Goal: Information Seeking & Learning: Learn about a topic

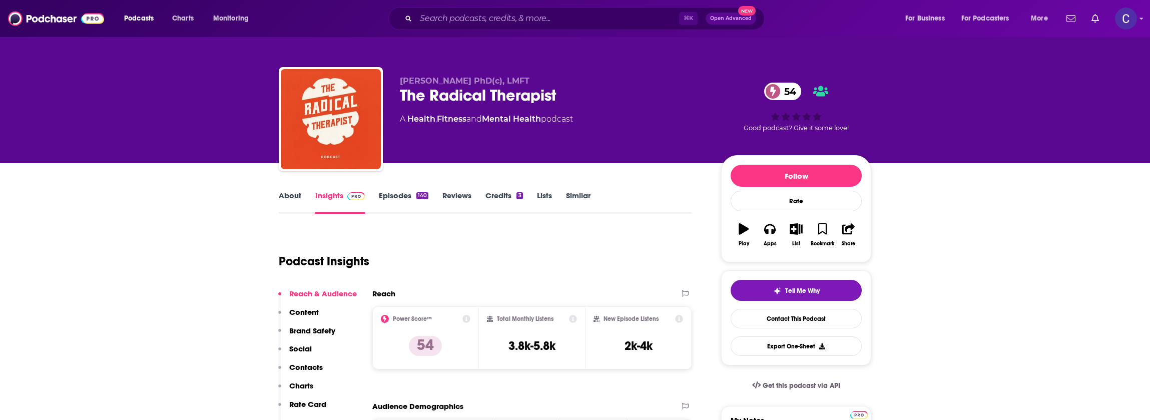
click at [296, 194] on link "About" at bounding box center [290, 202] width 23 height 23
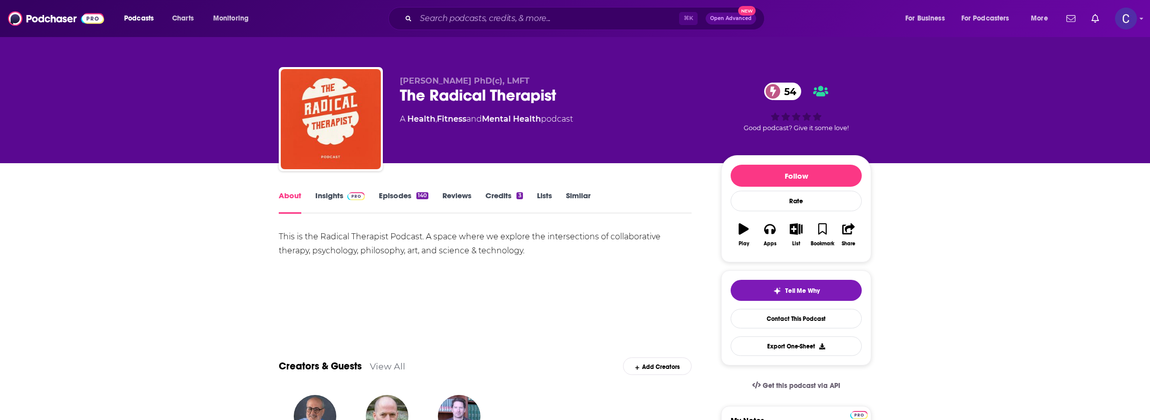
click at [409, 200] on link "Episodes 140" at bounding box center [404, 202] width 50 height 23
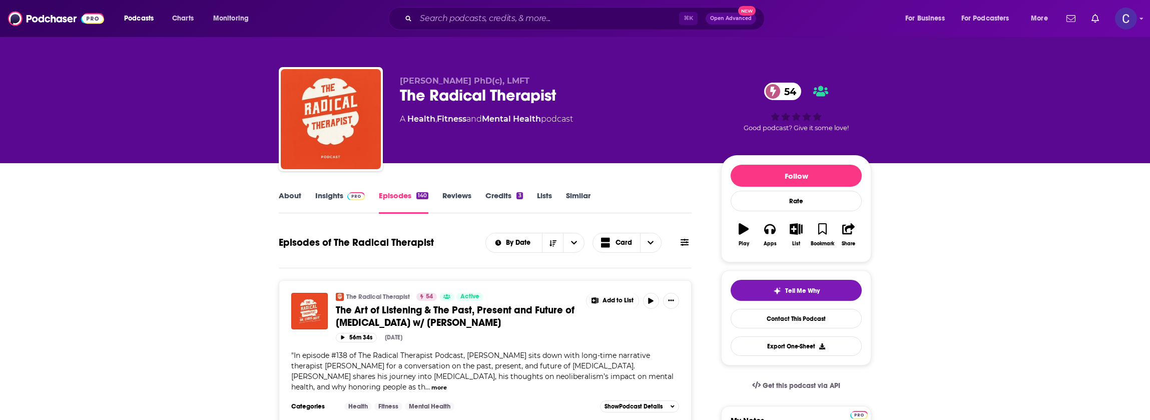
click at [334, 195] on link "Insights" at bounding box center [340, 202] width 50 height 23
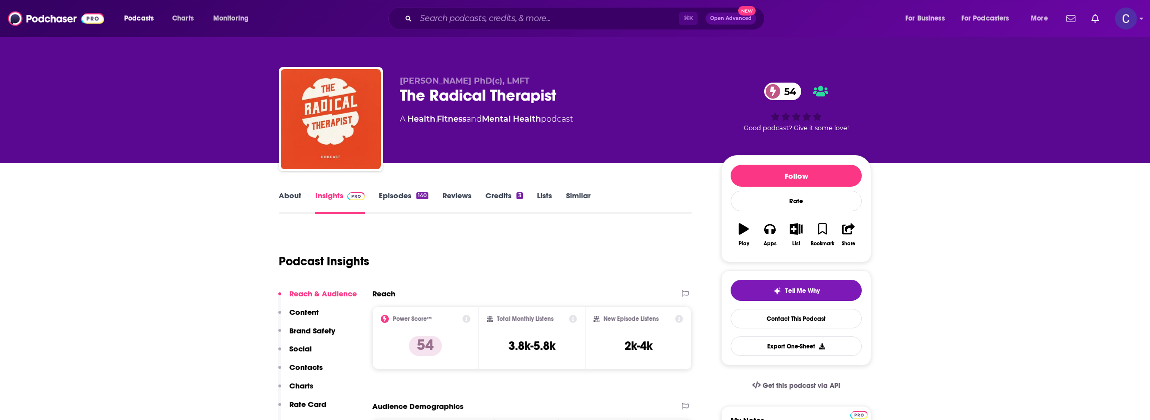
click at [291, 200] on link "About" at bounding box center [290, 202] width 23 height 23
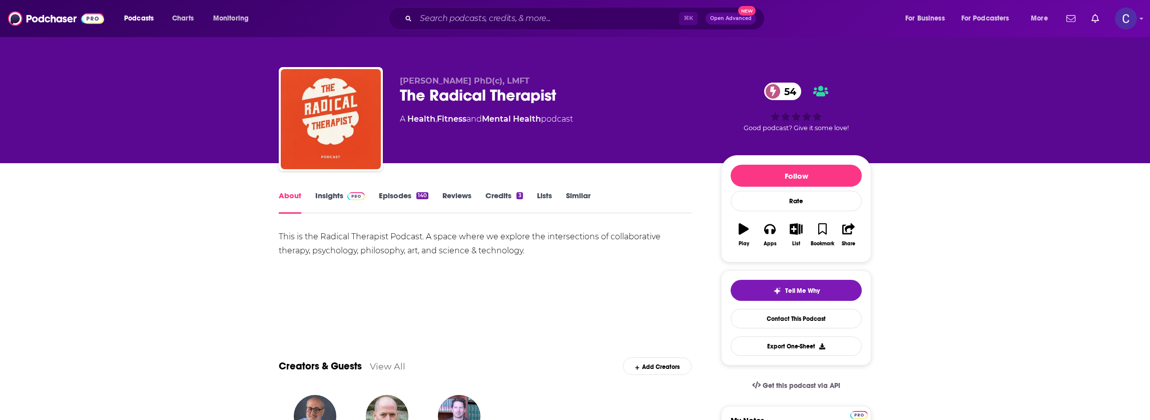
click at [320, 198] on link "Insights" at bounding box center [340, 202] width 50 height 23
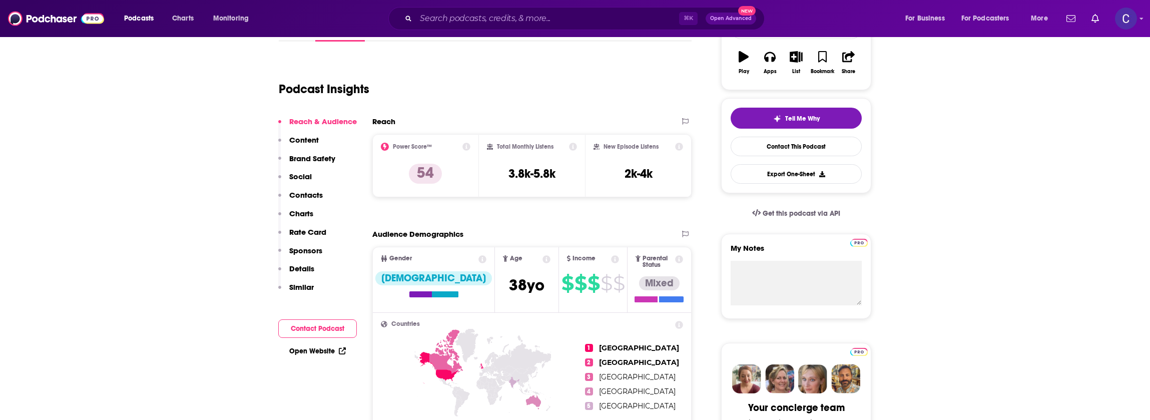
scroll to position [177, 0]
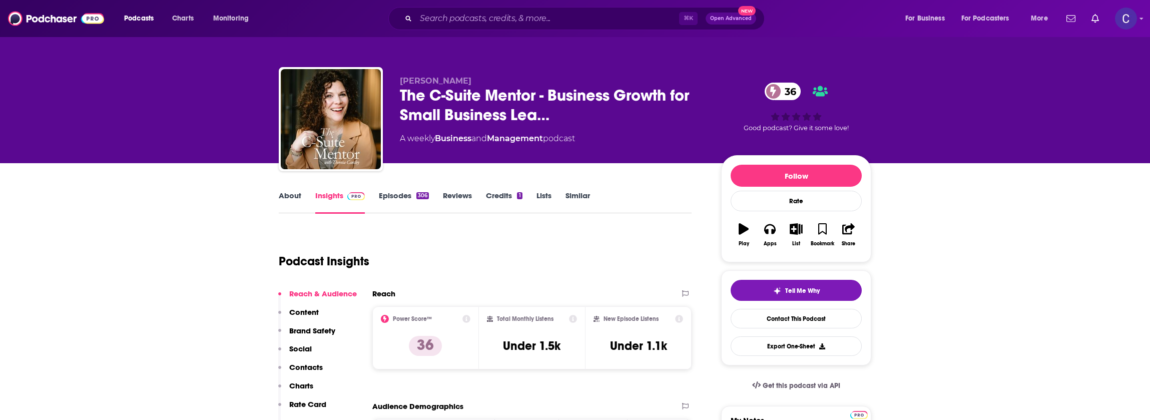
click at [289, 198] on link "About" at bounding box center [290, 202] width 23 height 23
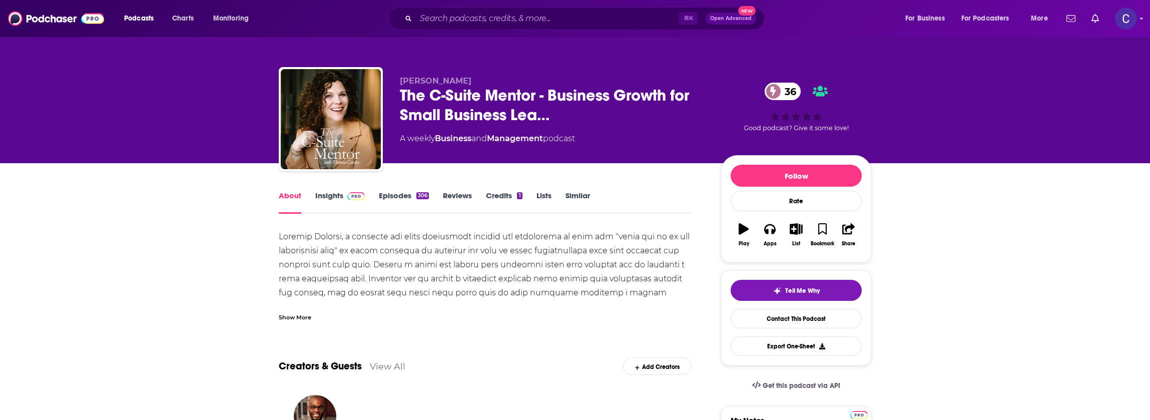
click at [310, 319] on div "Show More" at bounding box center [295, 317] width 33 height 10
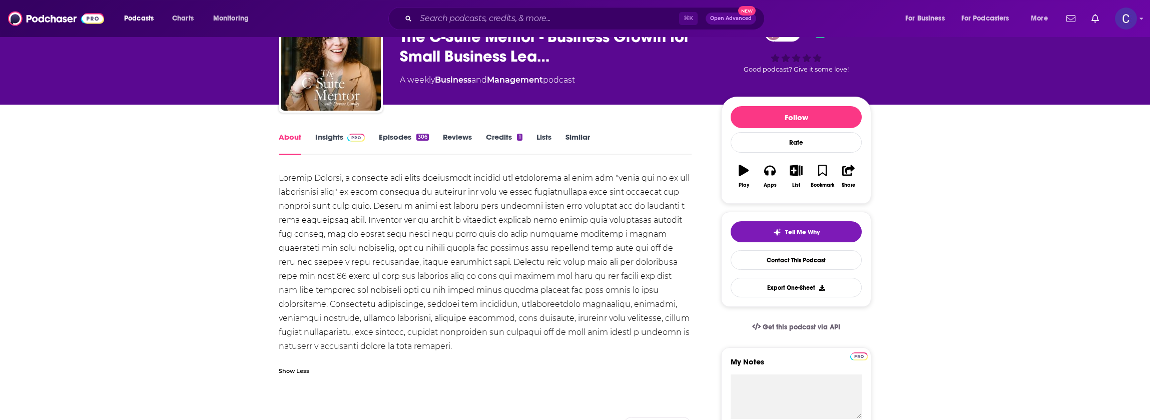
scroll to position [60, 0]
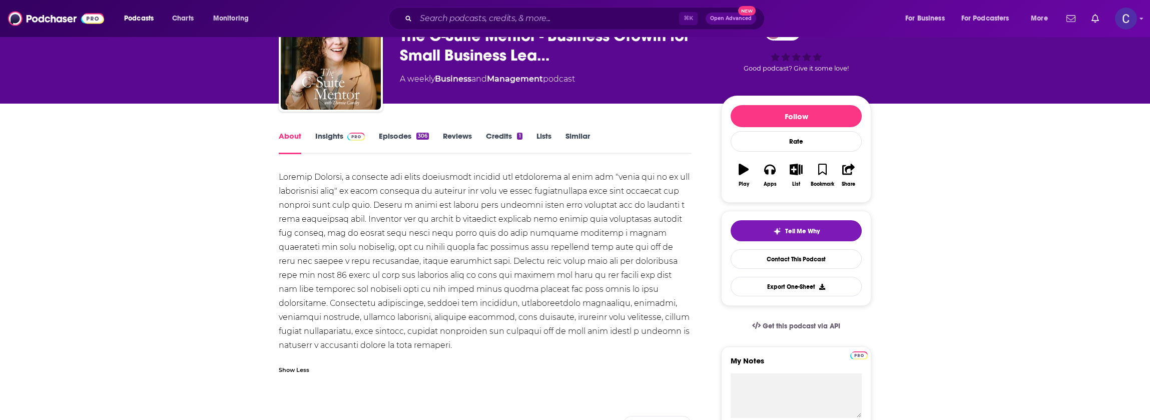
click at [325, 134] on link "Insights" at bounding box center [340, 142] width 50 height 23
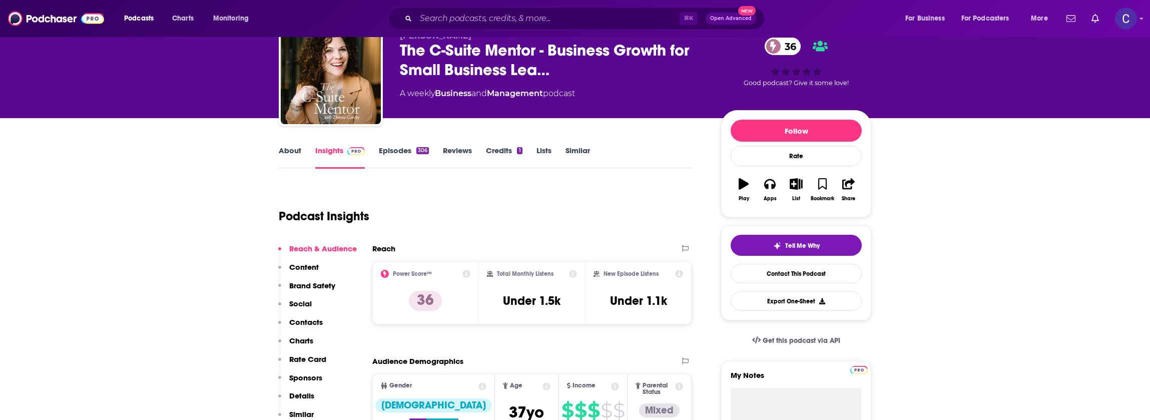
scroll to position [20, 0]
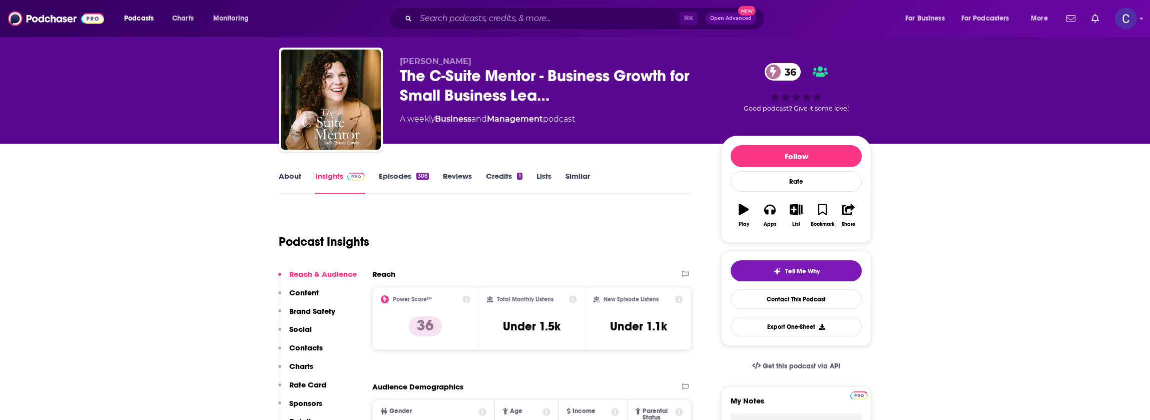
click at [406, 170] on div "About Insights Episodes 306 Reviews Credits 1 Lists Similar" at bounding box center [485, 182] width 413 height 25
click at [404, 177] on link "Episodes 306" at bounding box center [404, 182] width 50 height 23
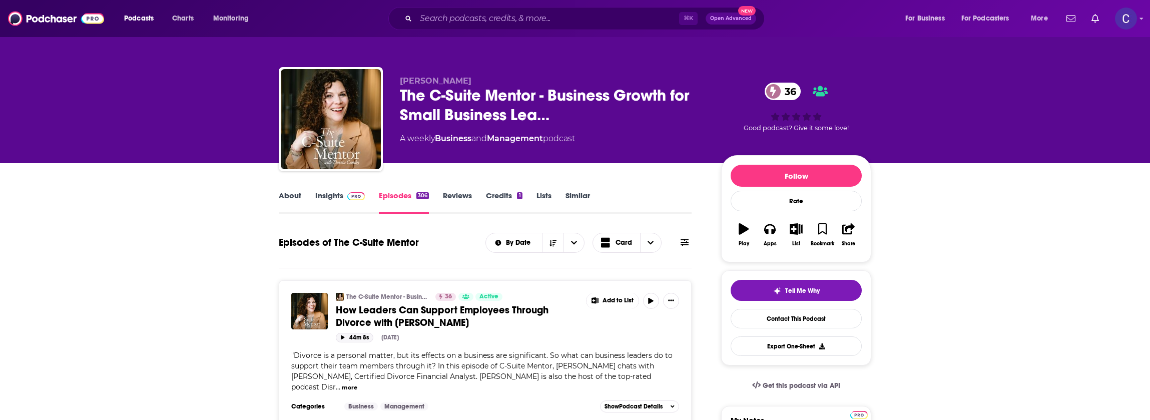
click at [341, 334] on button "44m 8s" at bounding box center [355, 338] width 38 height 10
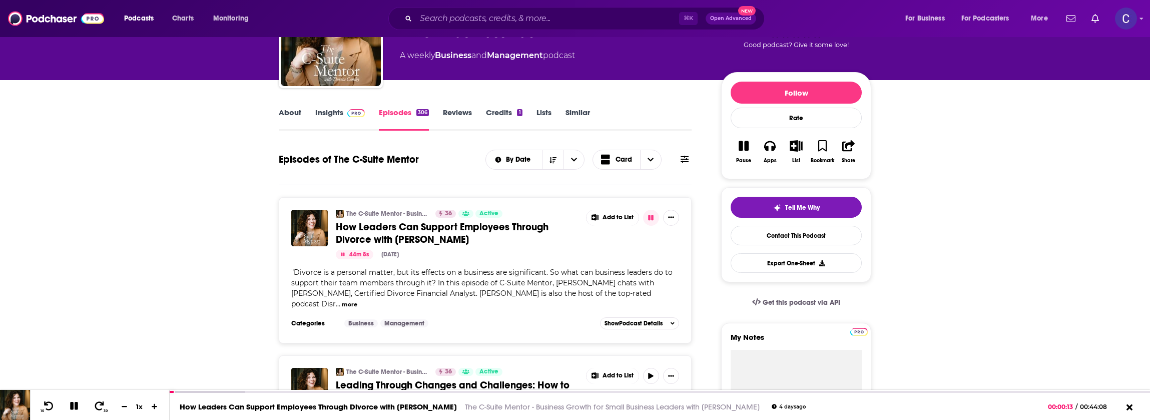
scroll to position [51, 0]
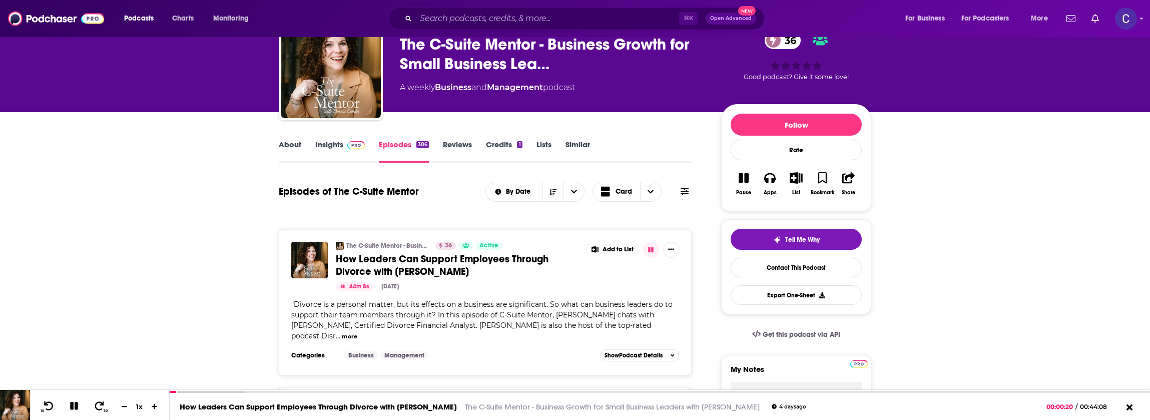
click at [342, 287] on icon "button" at bounding box center [343, 287] width 4 height 4
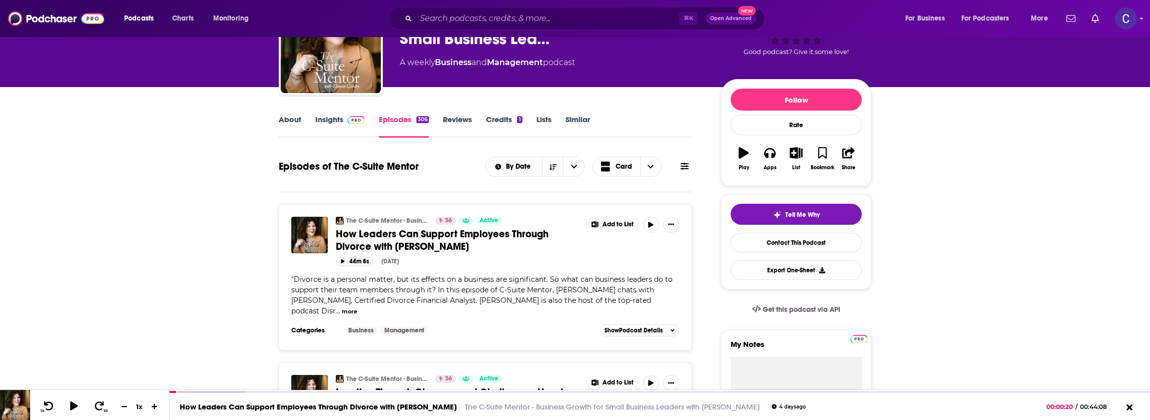
scroll to position [0, 0]
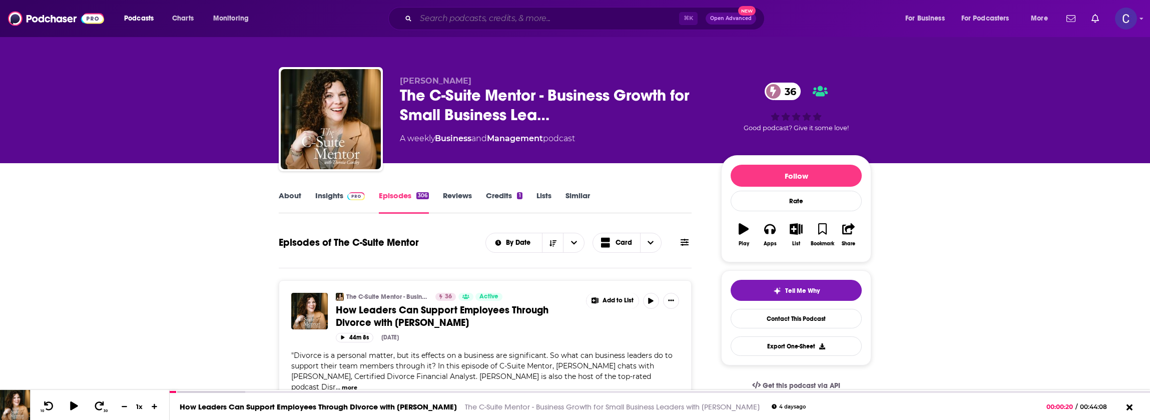
click at [448, 20] on input "Search podcasts, credits, & more..." at bounding box center [547, 19] width 263 height 16
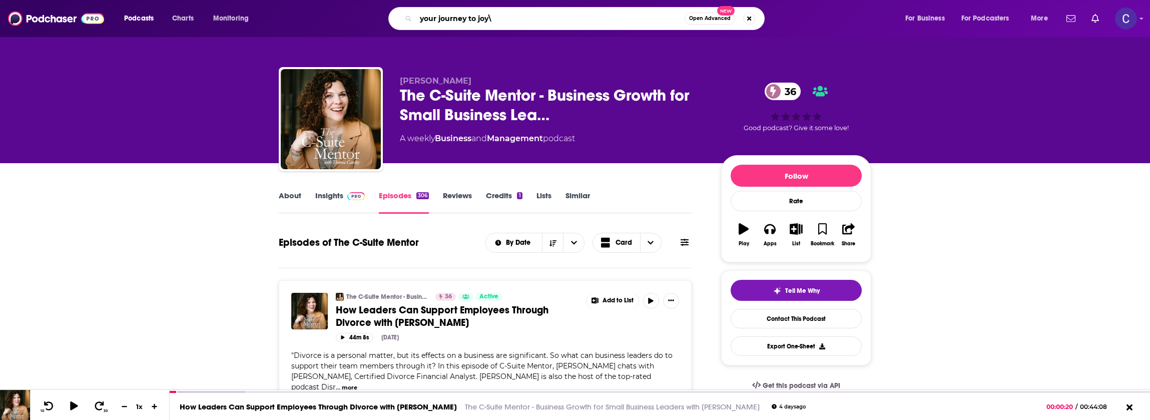
type input "your journey to joy"
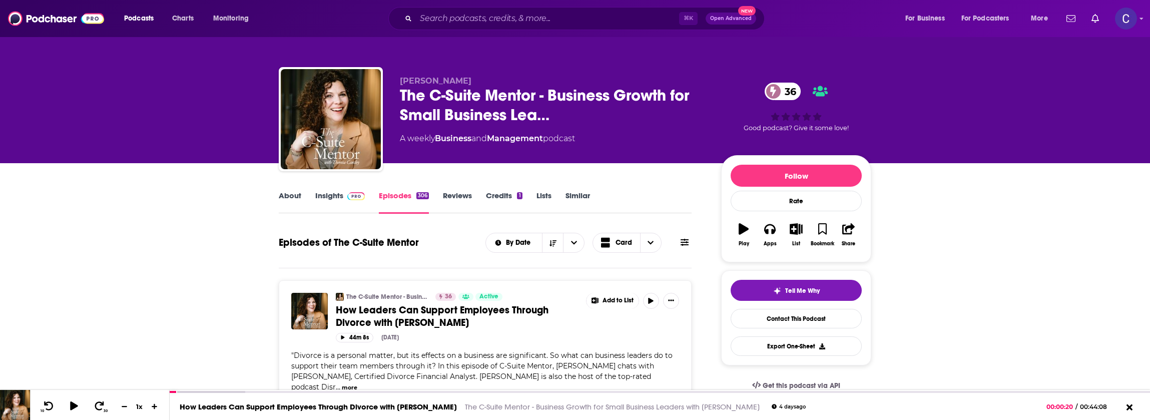
click at [347, 199] on img at bounding box center [356, 196] width 18 height 8
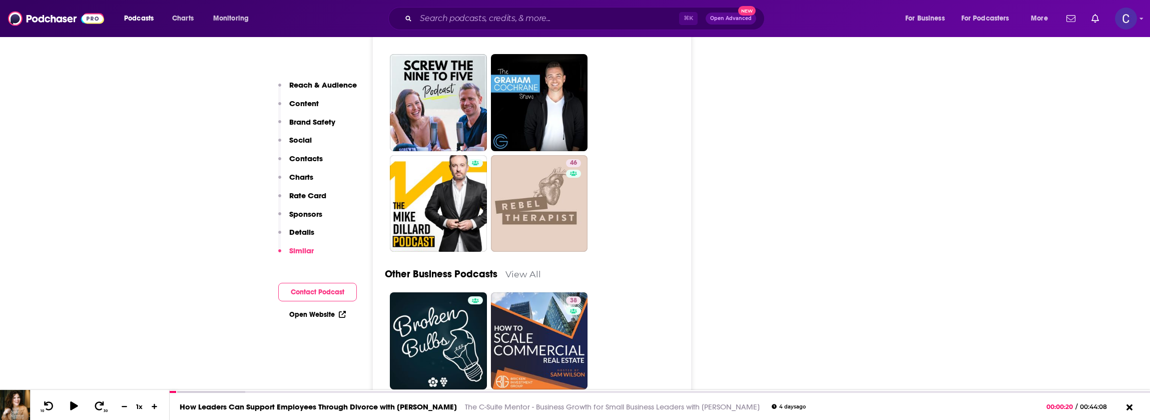
scroll to position [2819, 0]
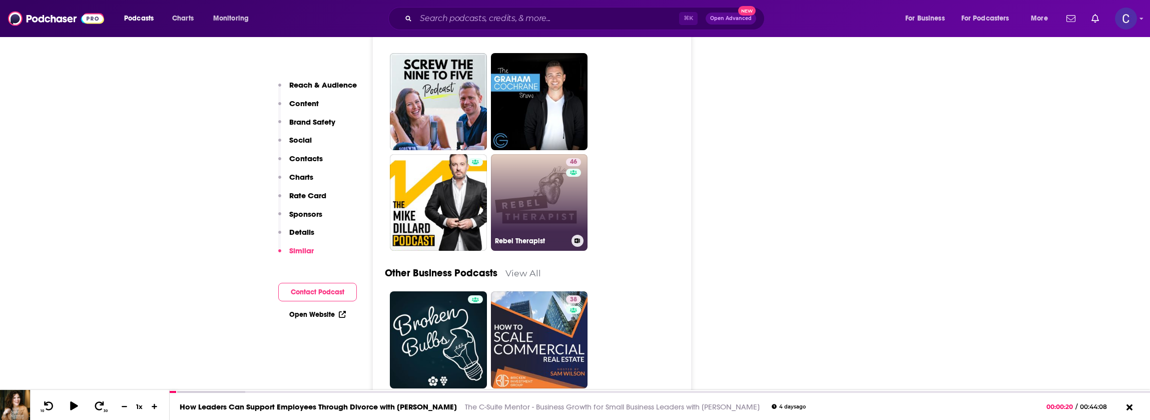
click at [565, 160] on link "46 Rebel Therapist" at bounding box center [539, 202] width 97 height 97
type input "https://www.podchaser.com/podcasts/rebel-therapist-518900"
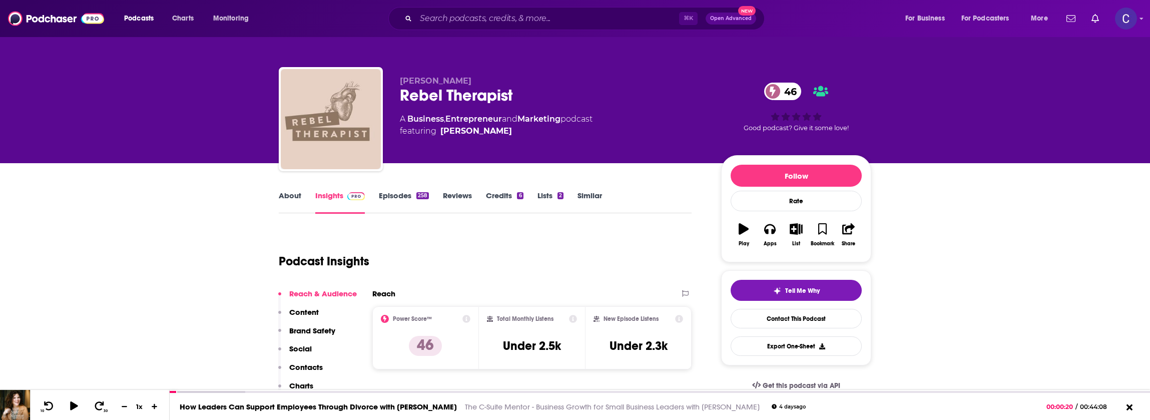
click at [297, 197] on link "About" at bounding box center [290, 202] width 23 height 23
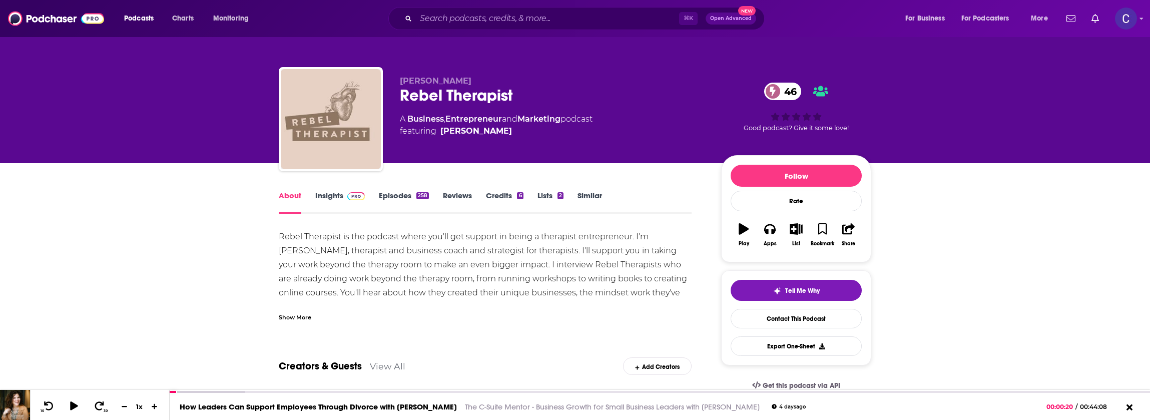
click at [397, 199] on link "Episodes 258" at bounding box center [404, 202] width 50 height 23
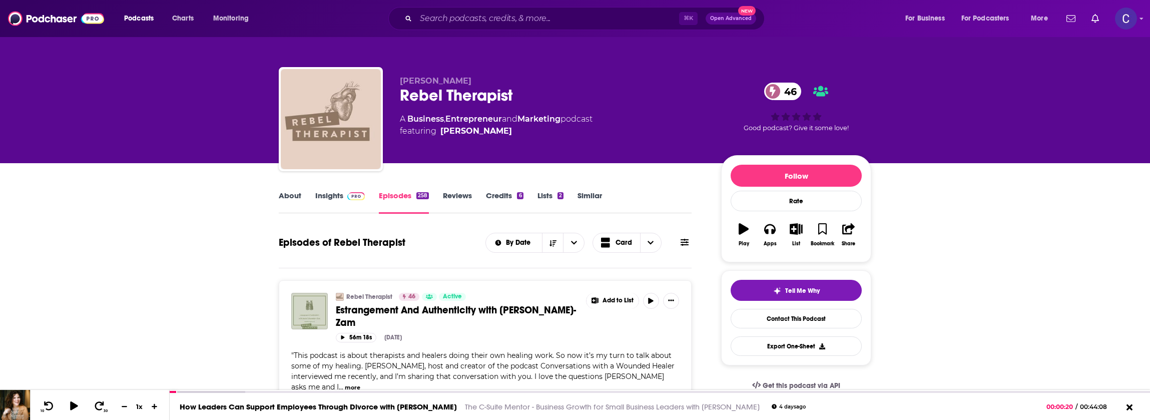
click at [334, 205] on link "Insights" at bounding box center [340, 202] width 50 height 23
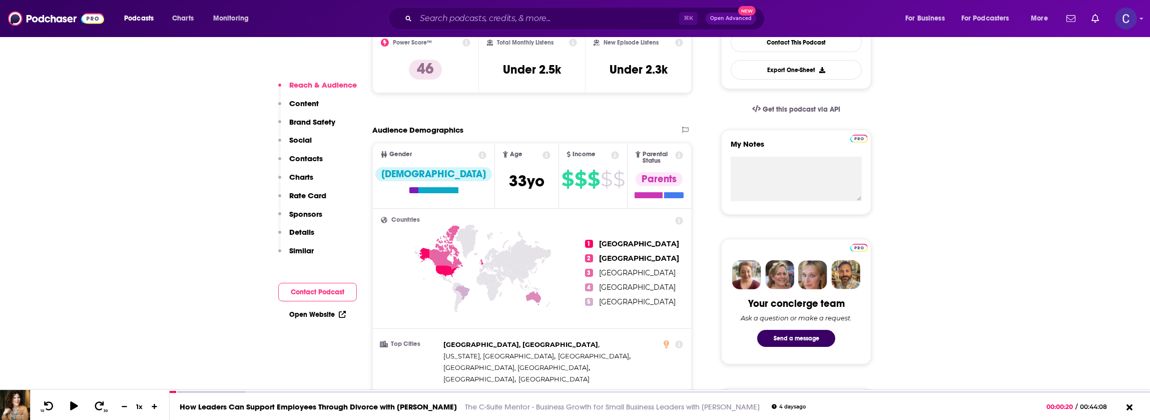
scroll to position [390, 0]
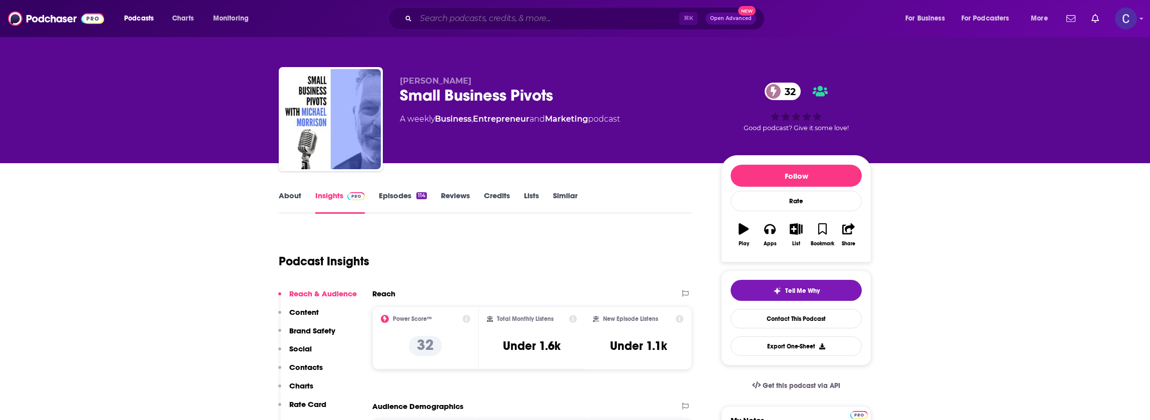
click at [476, 13] on input "Search podcasts, credits, & more..." at bounding box center [547, 19] width 263 height 16
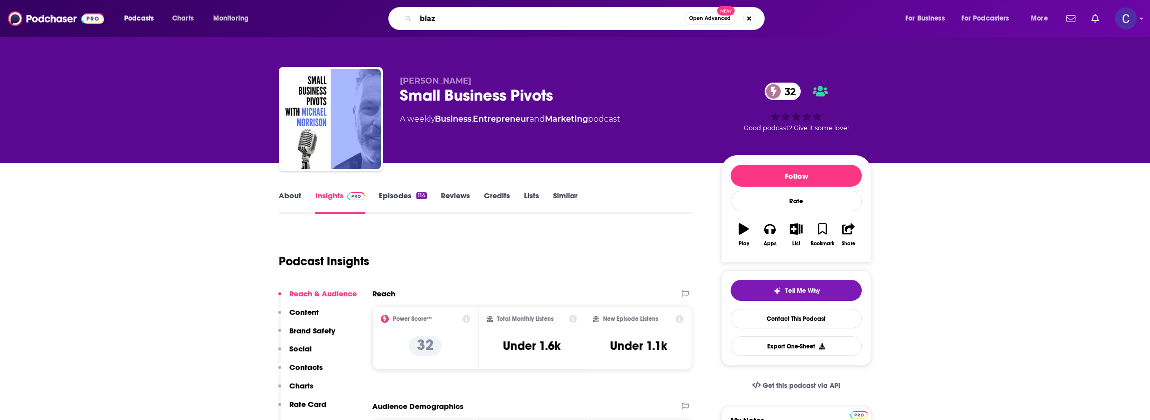
type input "blaze"
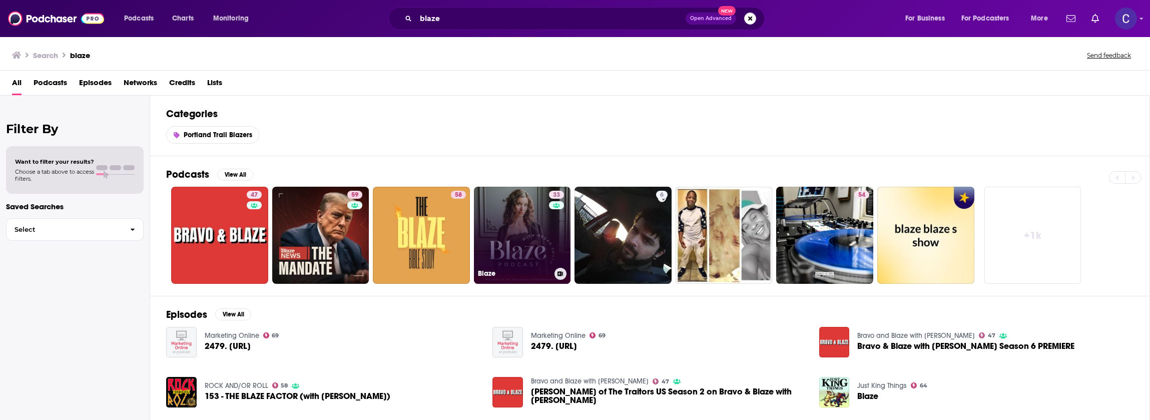
click at [536, 203] on link "33 Blaze" at bounding box center [522, 235] width 97 height 97
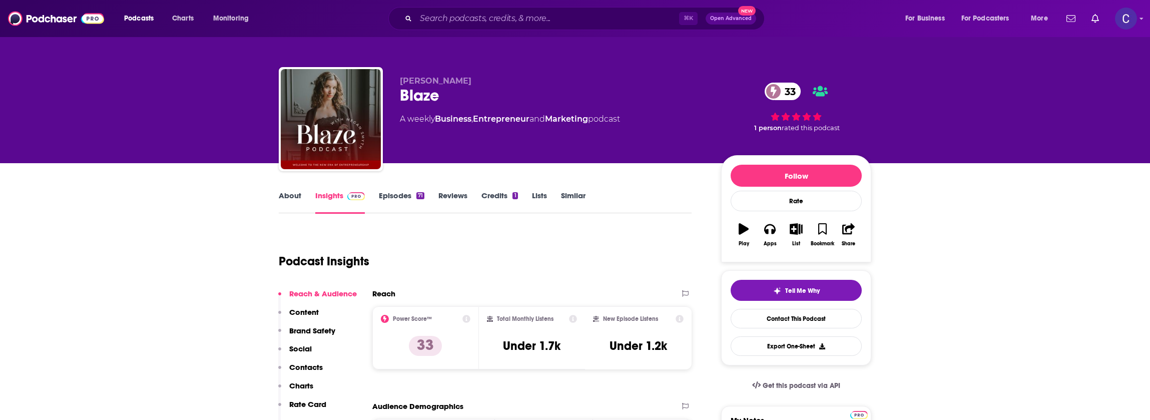
click at [279, 199] on link "About" at bounding box center [290, 202] width 23 height 23
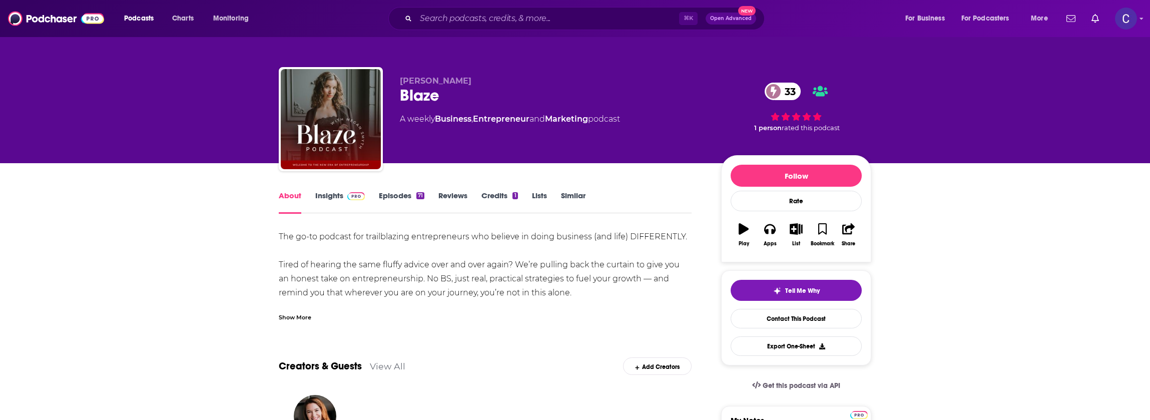
click at [388, 200] on link "Episodes 71" at bounding box center [402, 202] width 46 height 23
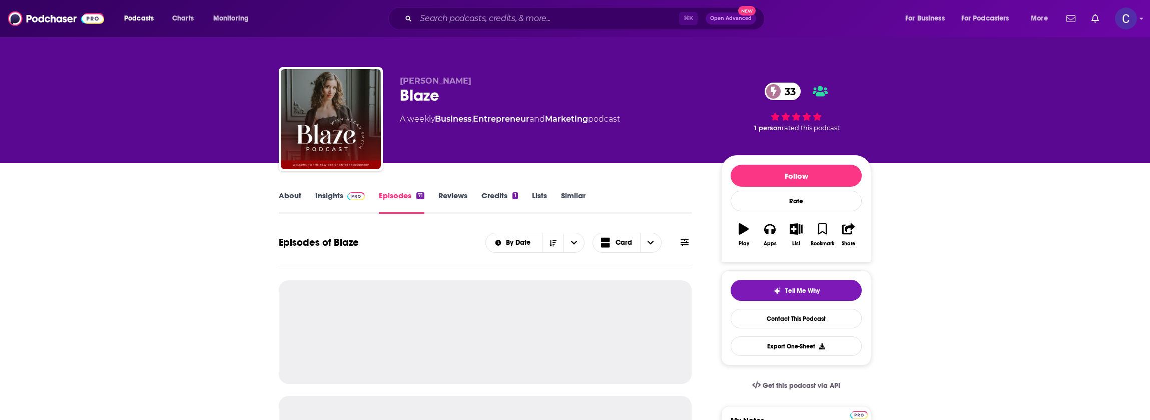
scroll to position [1, 0]
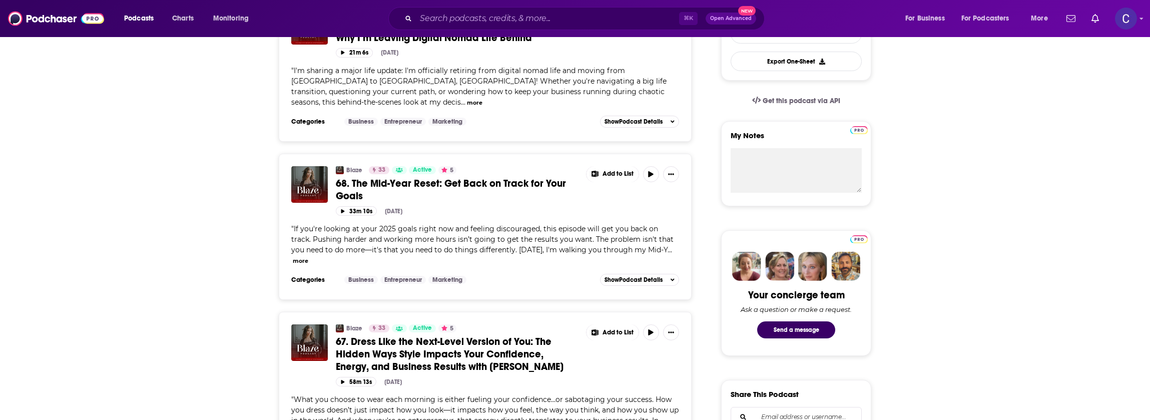
click at [467, 104] on button "more" at bounding box center [475, 103] width 16 height 9
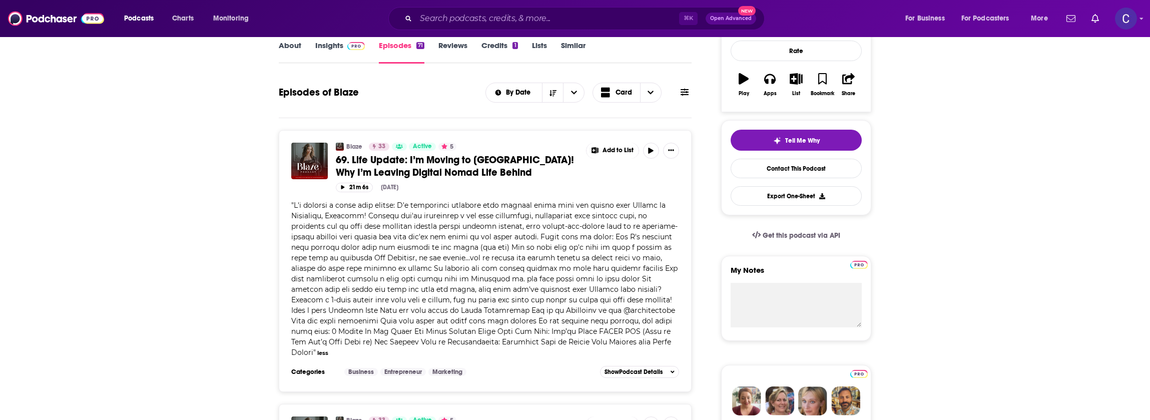
scroll to position [0, 0]
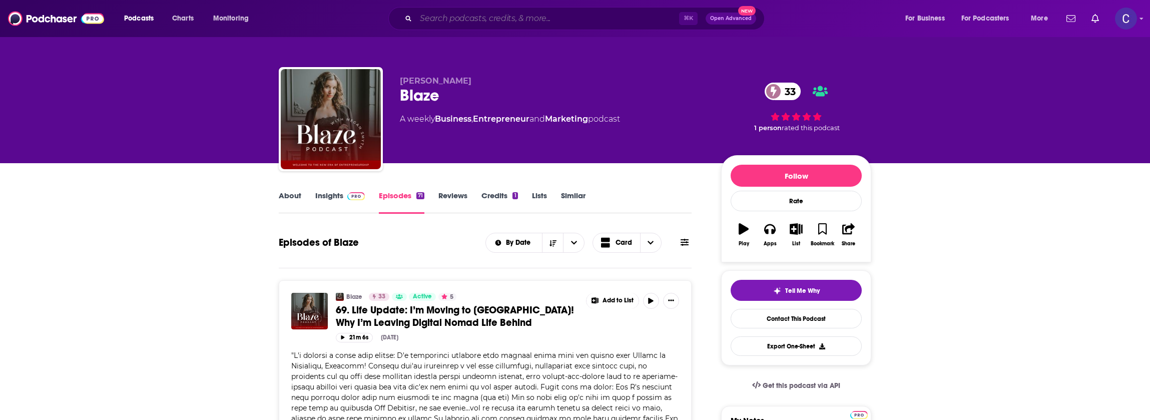
click at [476, 21] on input "Search podcasts, credits, & more..." at bounding box center [547, 19] width 263 height 16
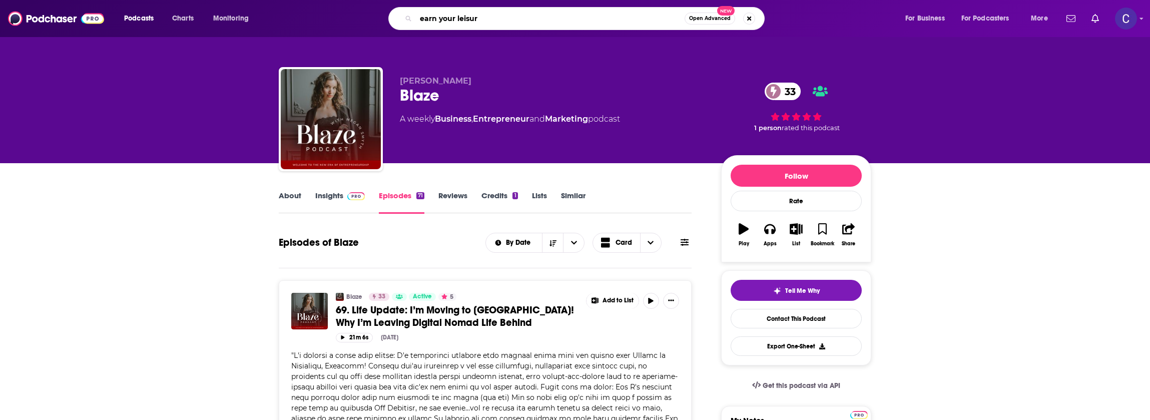
type input "earn your leisure"
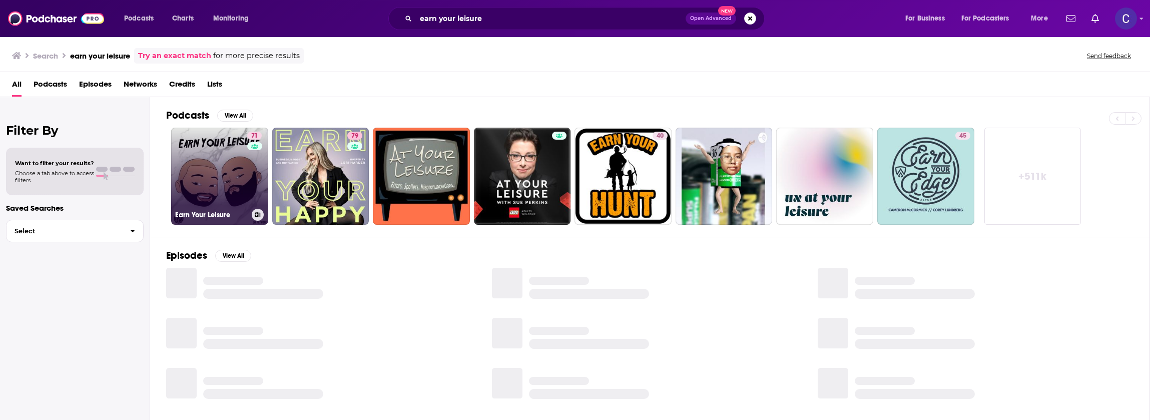
click at [206, 155] on link "71 Earn Your Leisure" at bounding box center [219, 176] width 97 height 97
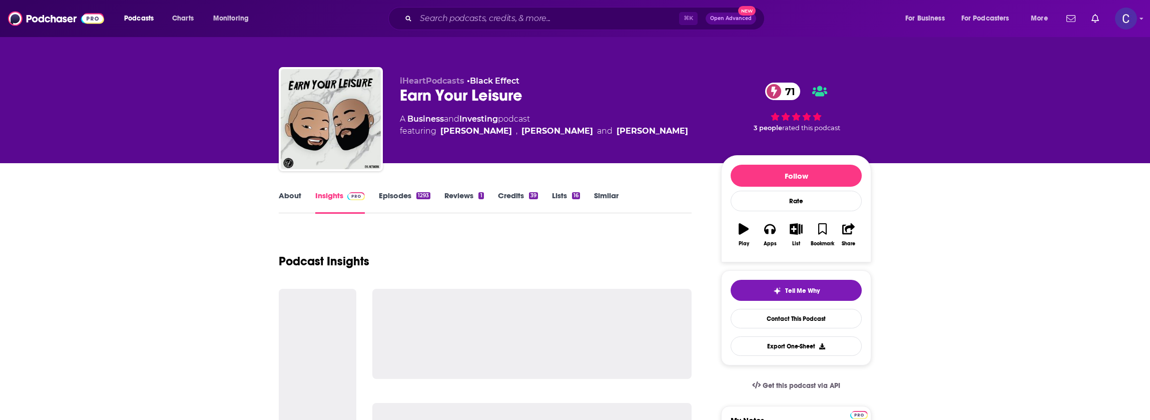
click at [299, 199] on link "About" at bounding box center [290, 202] width 23 height 23
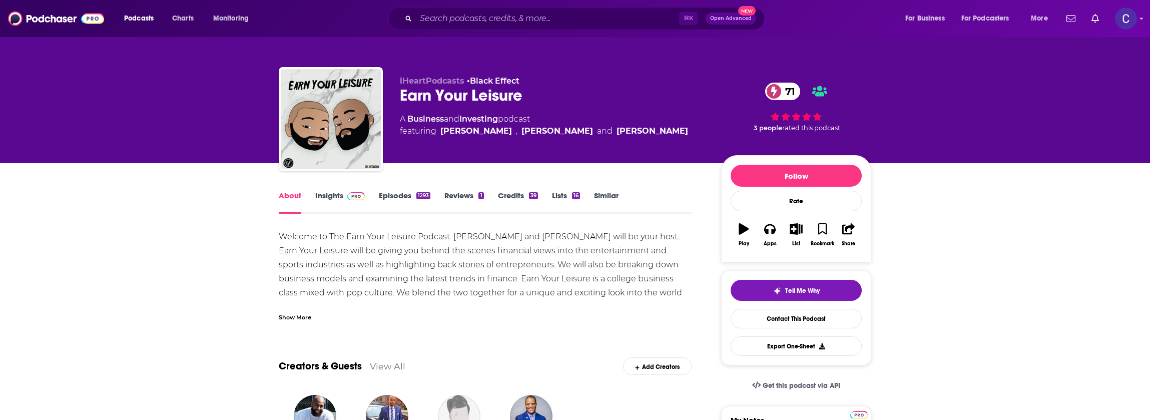
click at [295, 320] on div "Show More" at bounding box center [295, 317] width 33 height 10
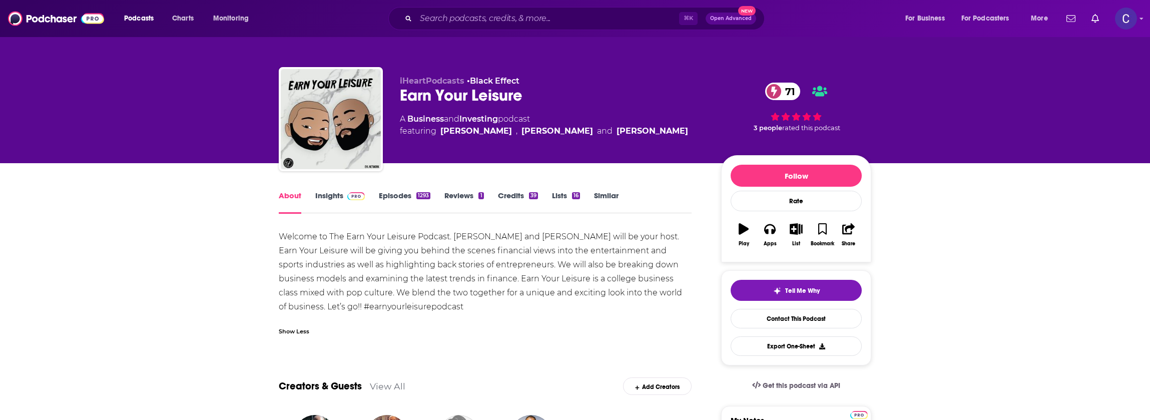
click at [380, 191] on link "Episodes 1293" at bounding box center [405, 202] width 52 height 23
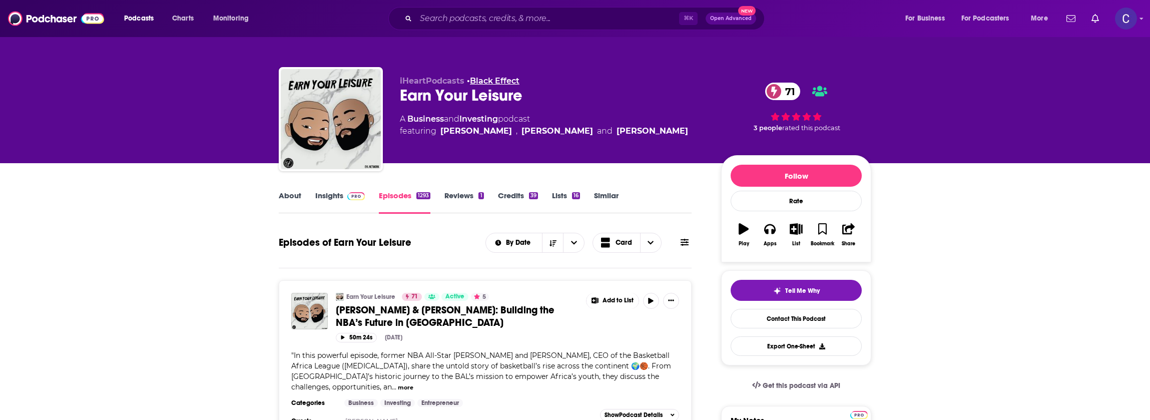
click at [509, 80] on link "Black Effect" at bounding box center [495, 81] width 50 height 10
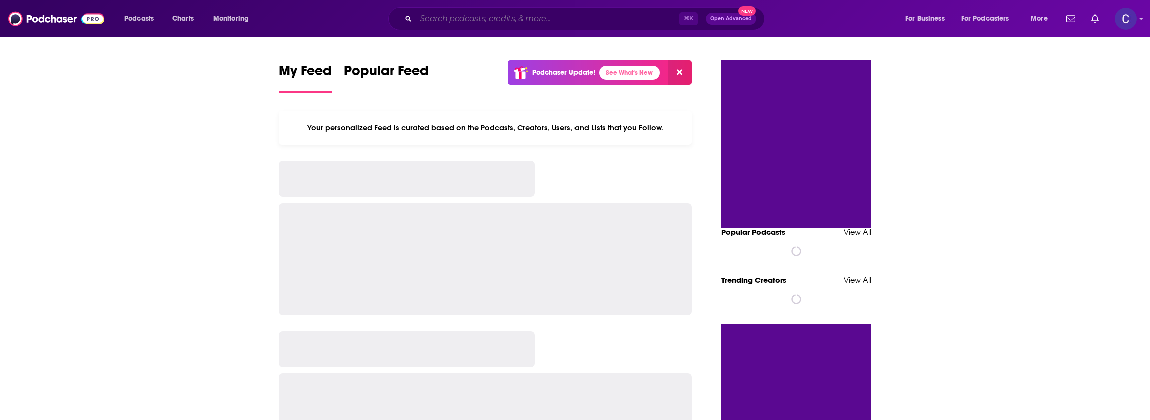
click at [476, 22] on input "Search podcasts, credits, & more..." at bounding box center [547, 19] width 263 height 16
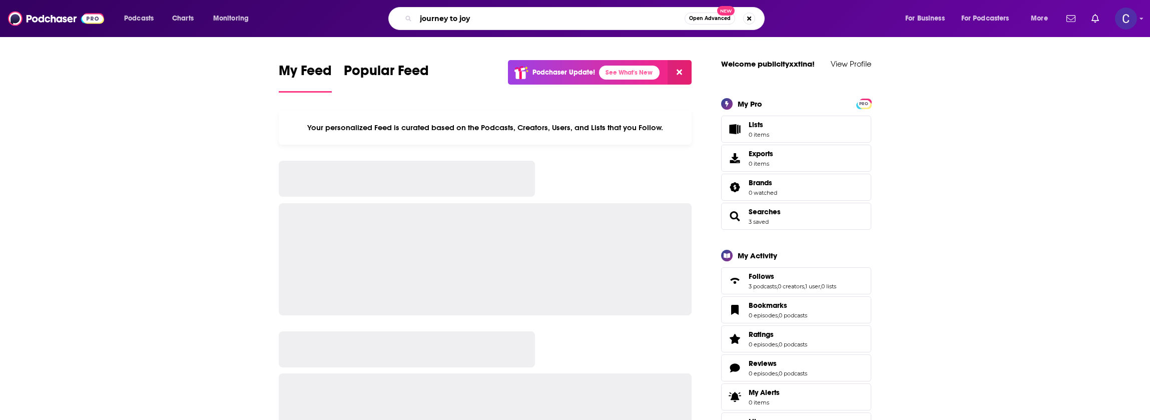
type input "journey to joy"
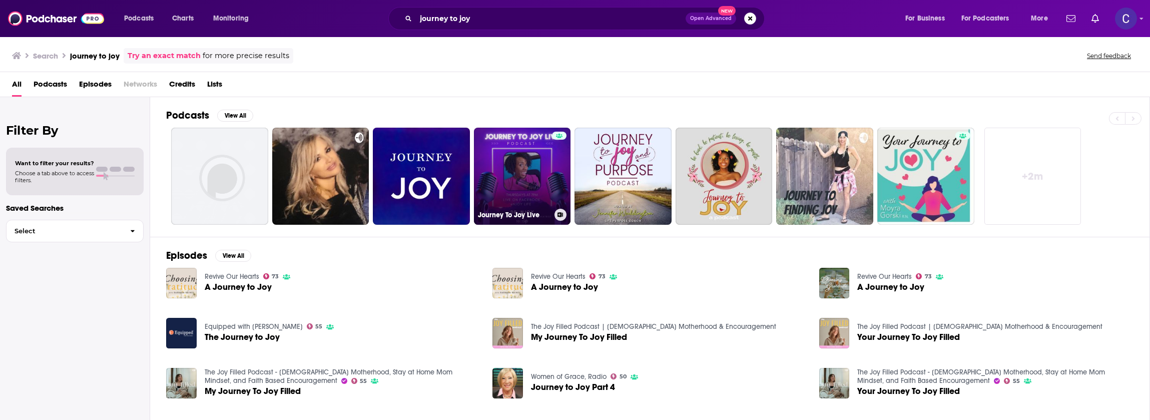
click at [526, 170] on link "Journey To Joy Live" at bounding box center [522, 176] width 97 height 97
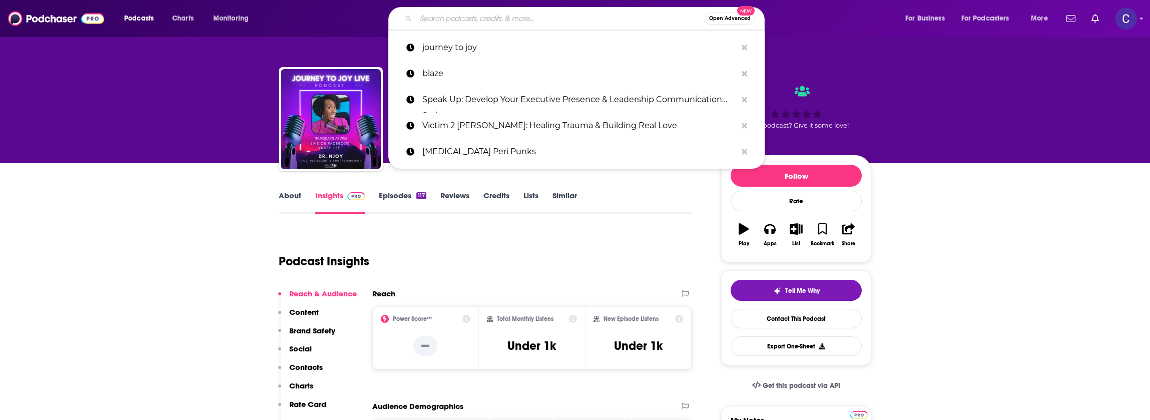
click at [448, 24] on input "Search podcasts, credits, & more..." at bounding box center [560, 19] width 289 height 16
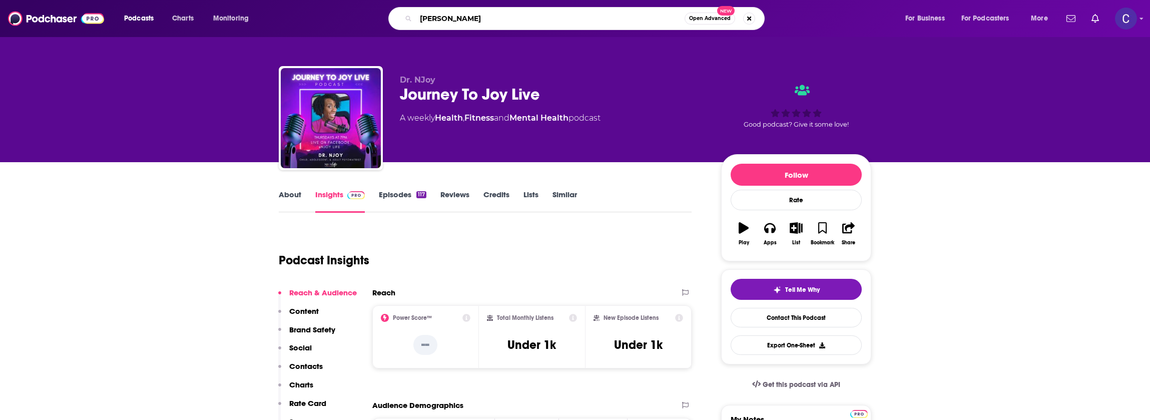
type input "dr. njoy"
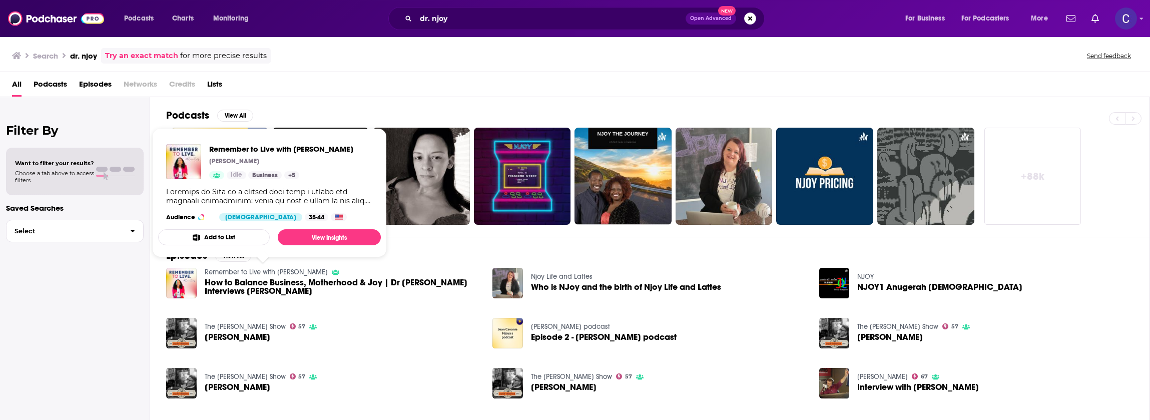
click at [219, 273] on link "Remember to Live with [PERSON_NAME]" at bounding box center [266, 272] width 123 height 9
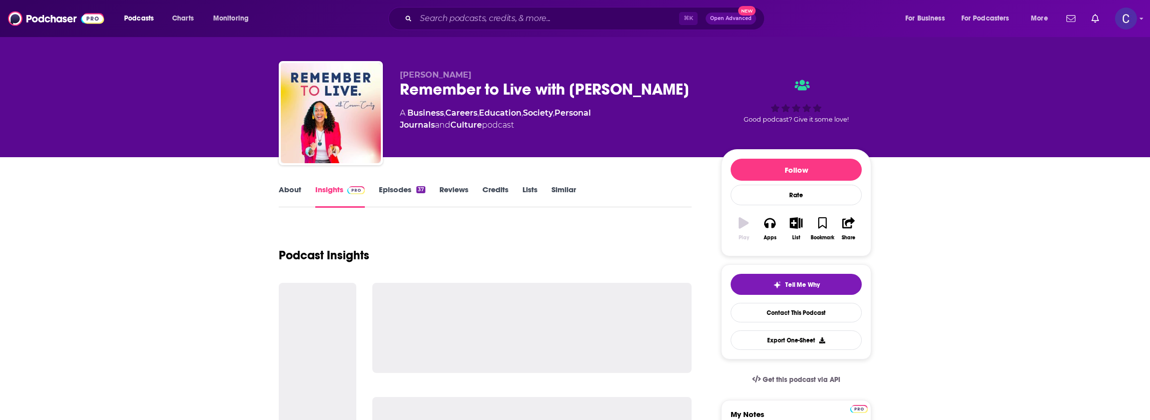
scroll to position [10, 0]
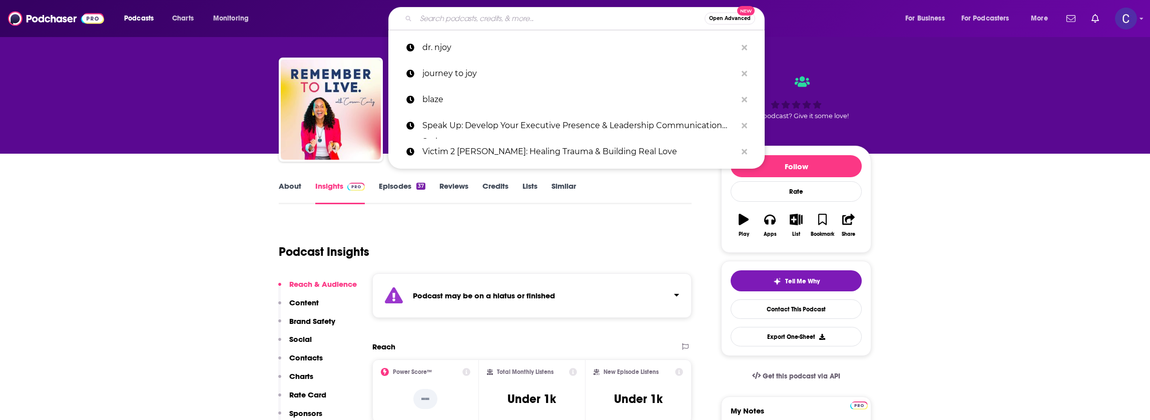
click at [537, 18] on input "Search podcasts, credits, & more..." at bounding box center [560, 19] width 289 height 16
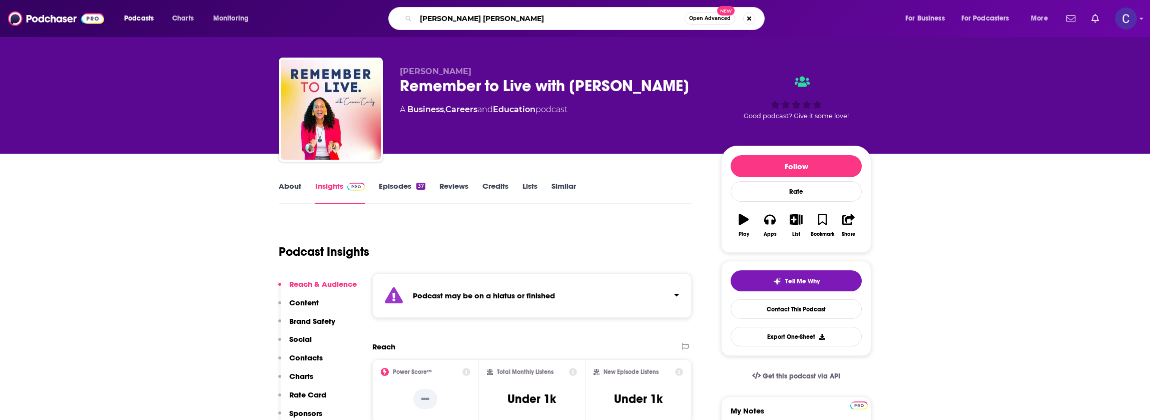
type input "[PERSON_NAME]"
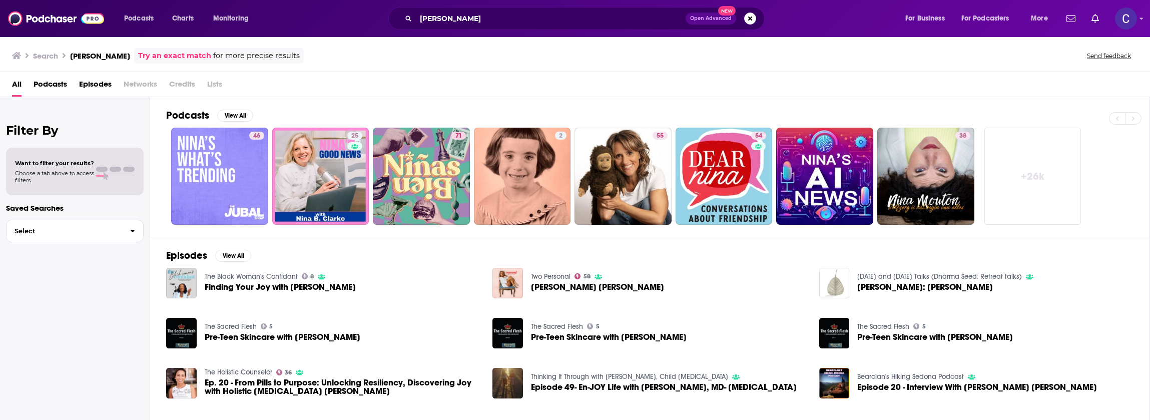
click at [421, 276] on div "The Black Woman's Confidant 8 Finding Your Joy with Dr. Nina Joy Mena" at bounding box center [323, 283] width 314 height 31
click at [236, 258] on button "View All" at bounding box center [233, 256] width 36 height 12
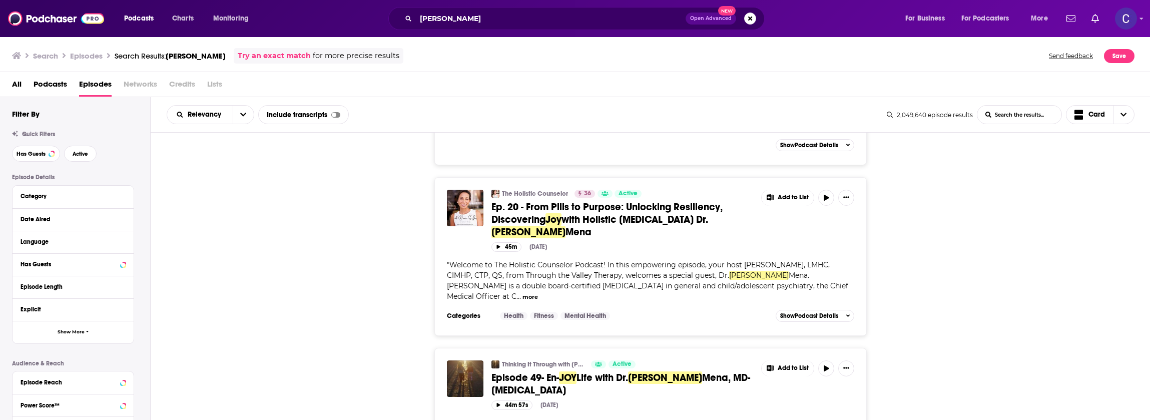
scroll to position [772, 0]
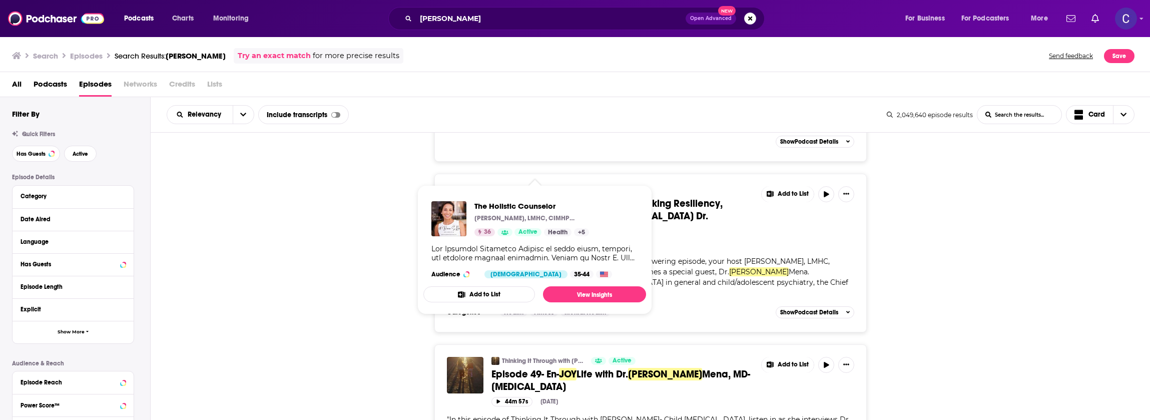
click at [323, 258] on div "The Holistic Counselor 36 Active Ep. 20 - From Pills to Purpose: Unlocking Resi…" at bounding box center [651, 253] width 1000 height 159
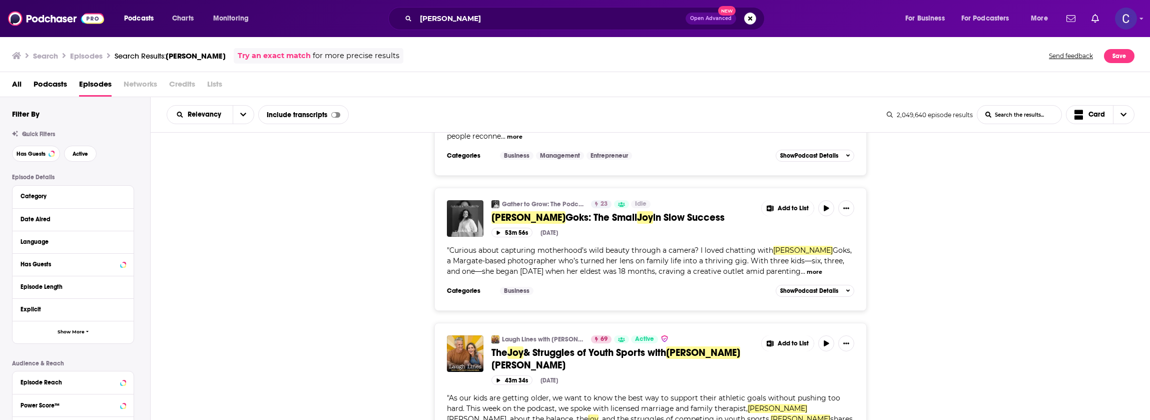
scroll to position [2751, 0]
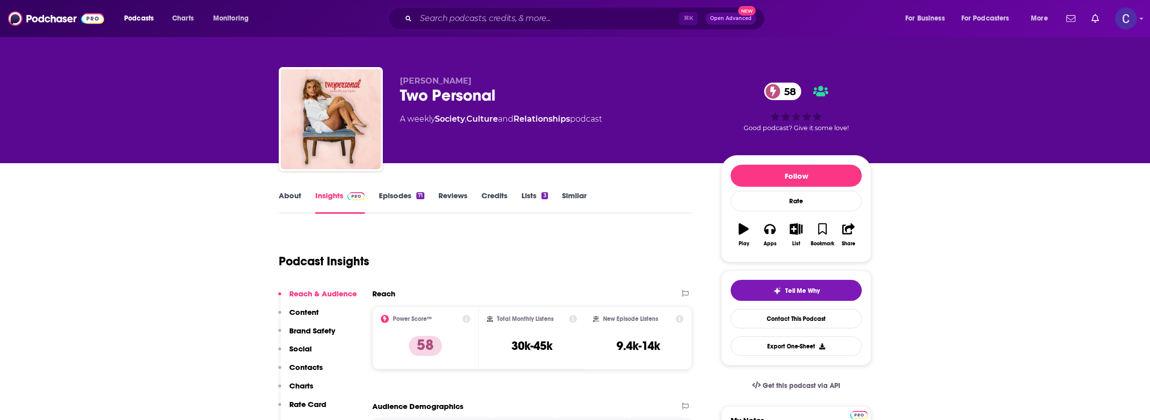
click at [285, 198] on link "About" at bounding box center [290, 202] width 23 height 23
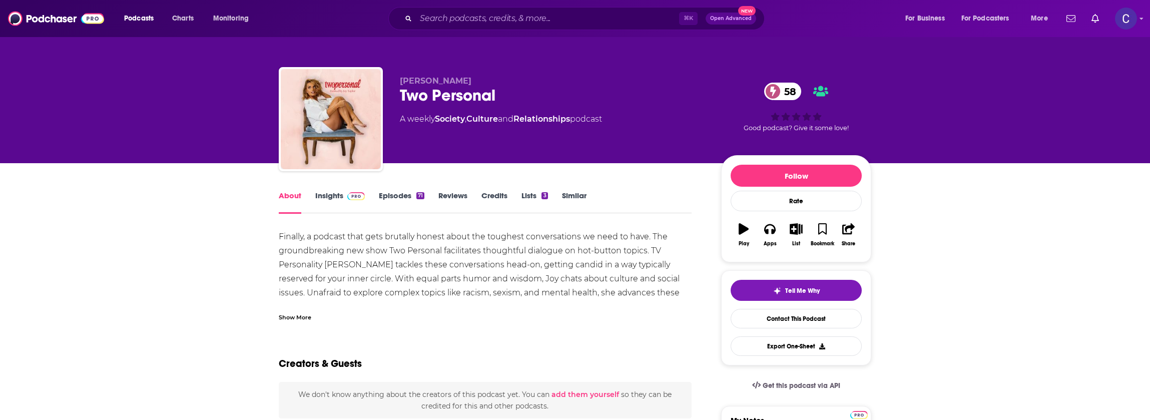
click at [306, 315] on div "Show More" at bounding box center [295, 317] width 33 height 10
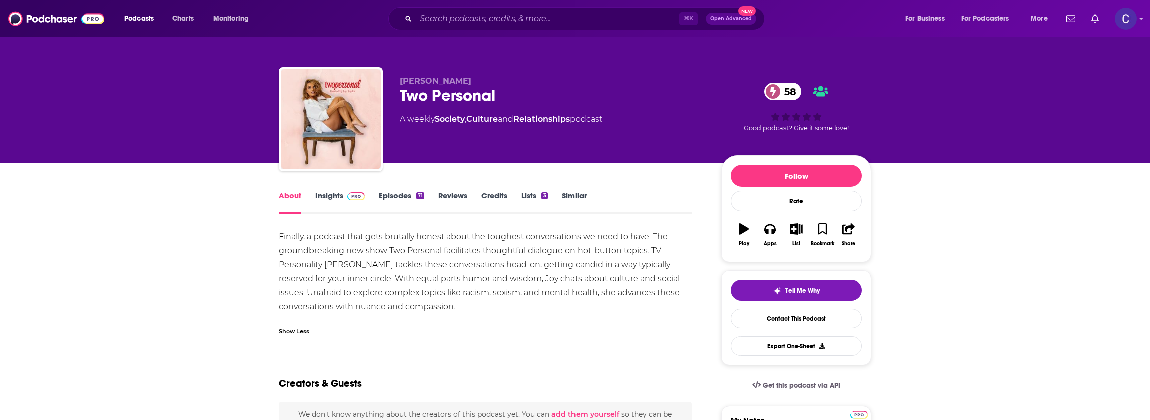
click at [399, 192] on link "Episodes 71" at bounding box center [402, 202] width 46 height 23
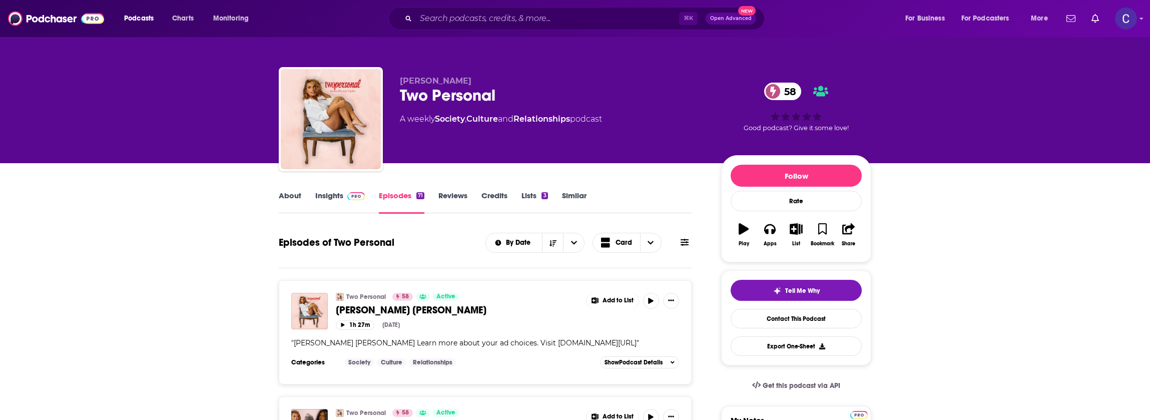
click at [343, 194] on span at bounding box center [354, 196] width 22 height 10
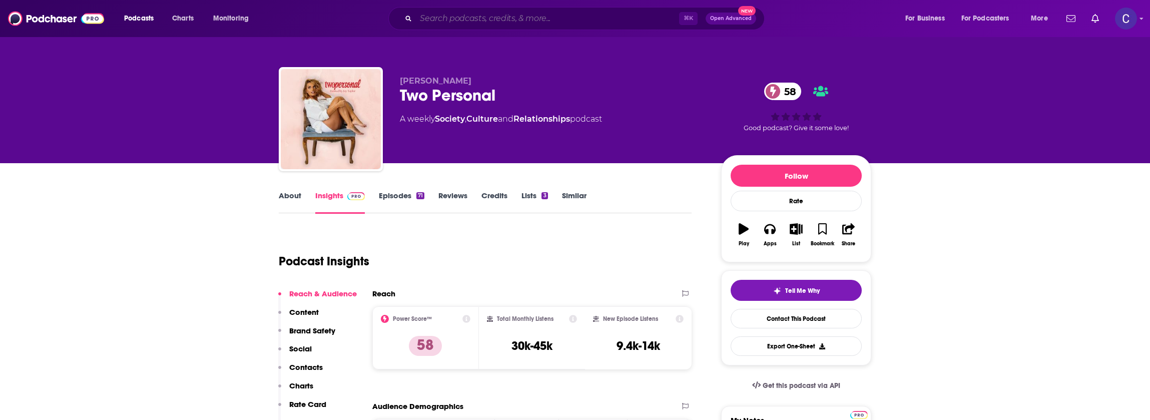
click at [443, 22] on input "Search podcasts, credits, & more..." at bounding box center [547, 19] width 263 height 16
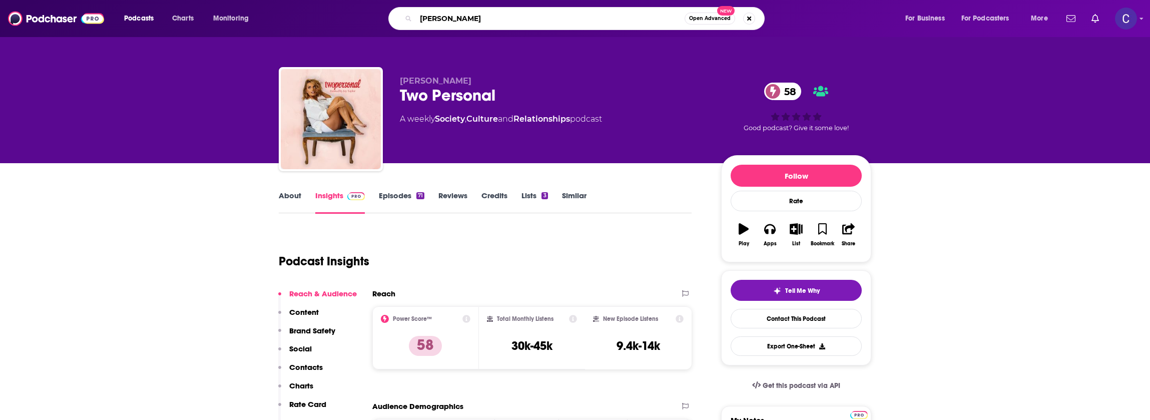
type input "dakota hershey"
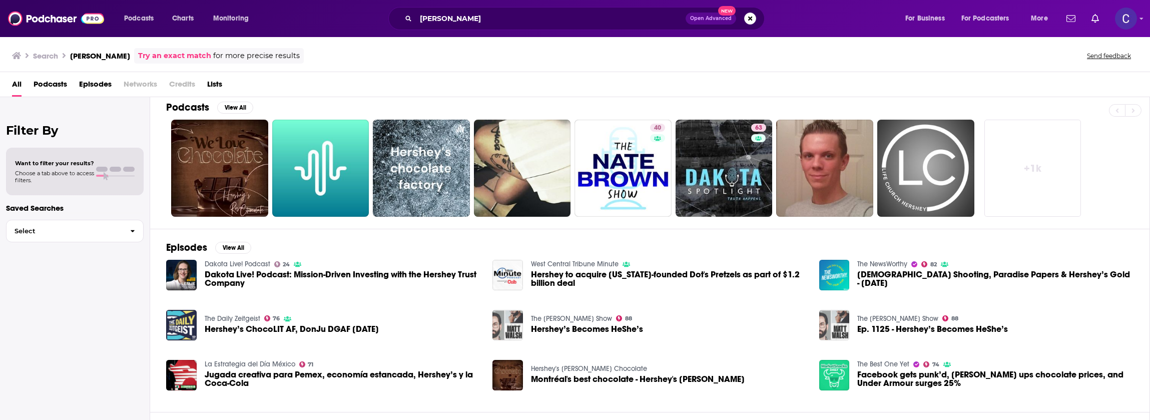
scroll to position [10, 0]
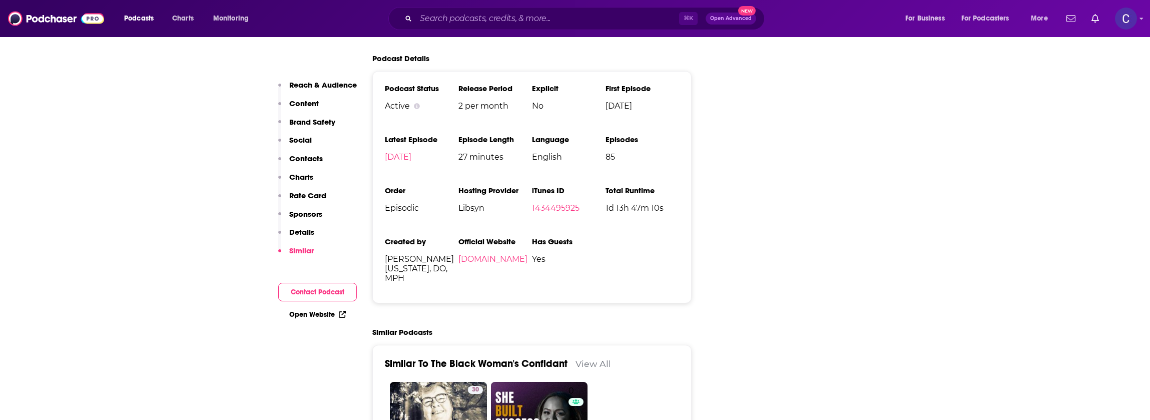
scroll to position [1445, 0]
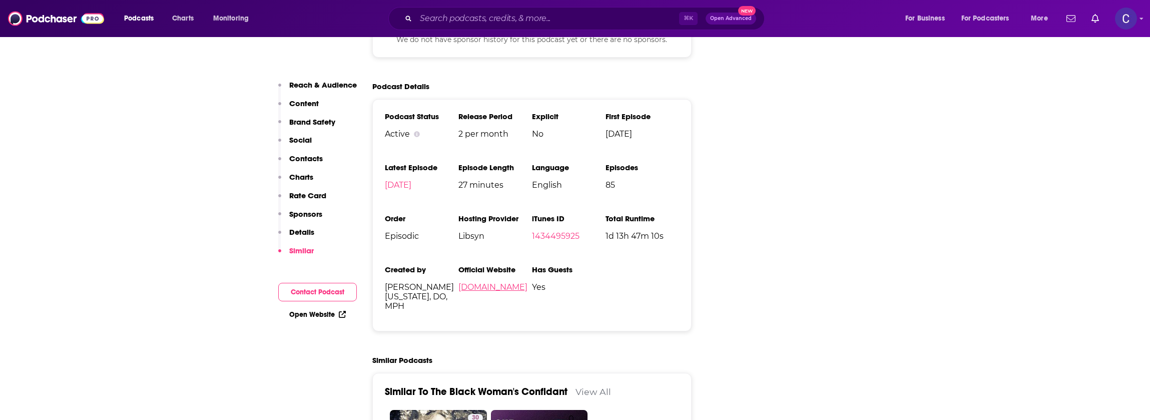
click at [484, 282] on link "[DOMAIN_NAME]" at bounding box center [493, 287] width 69 height 10
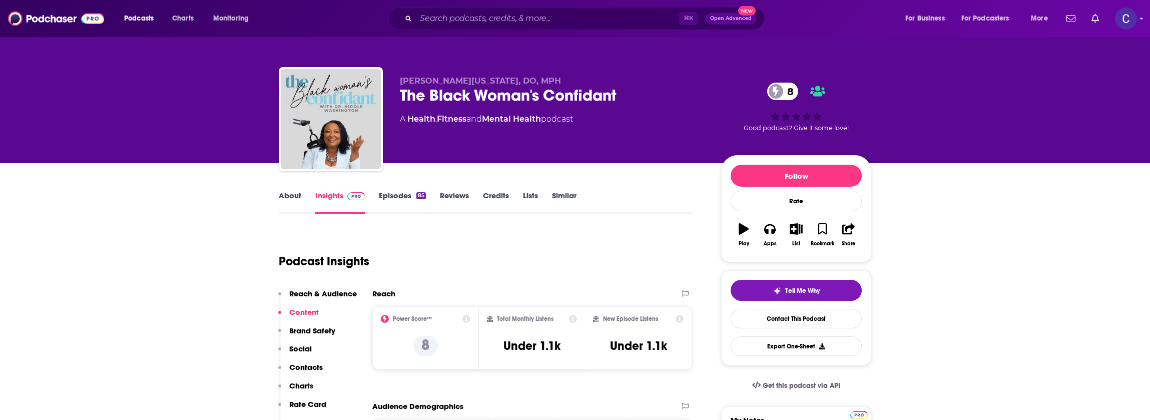
scroll to position [8, 0]
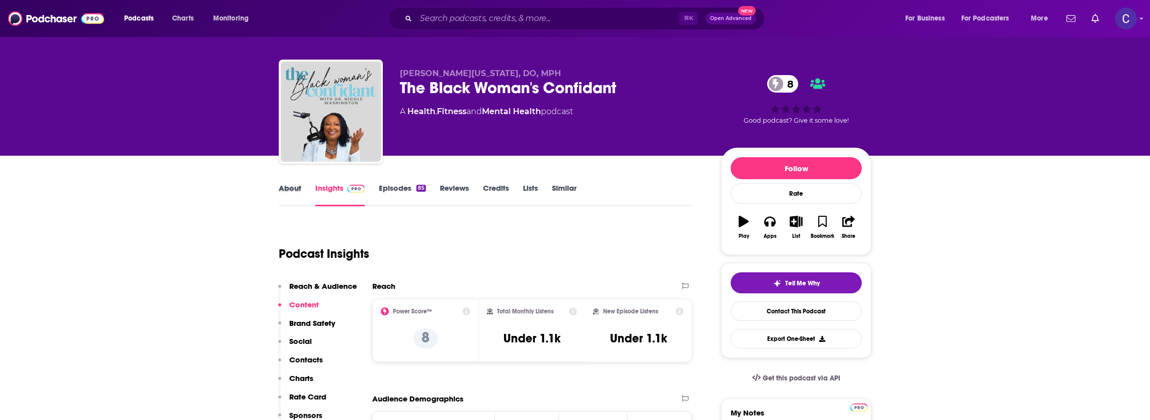
click at [305, 192] on div "About" at bounding box center [297, 194] width 37 height 23
click at [296, 191] on link "About" at bounding box center [290, 194] width 23 height 23
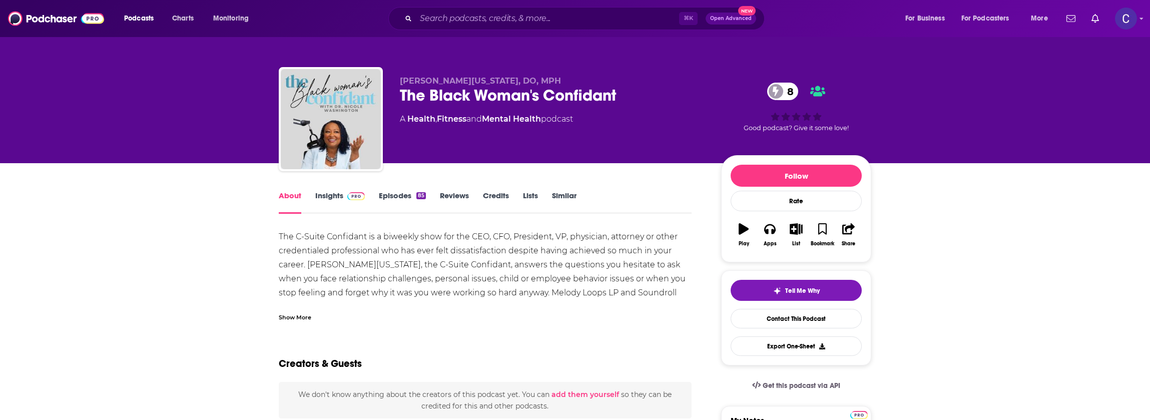
click at [392, 194] on link "Episodes 85" at bounding box center [402, 202] width 47 height 23
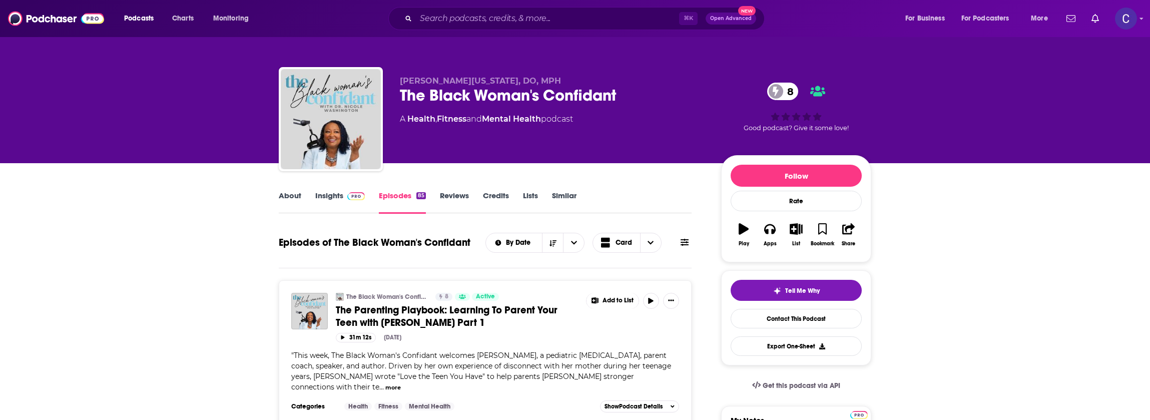
click at [351, 199] on img at bounding box center [356, 196] width 18 height 8
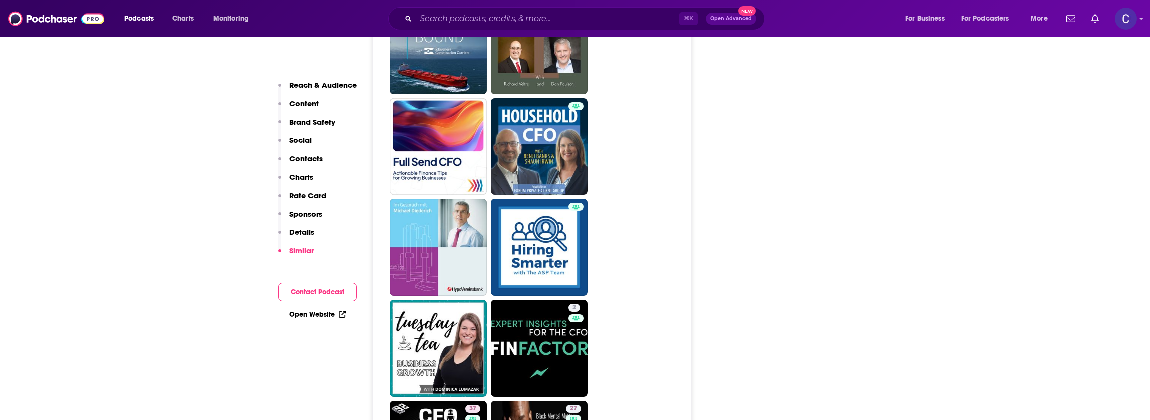
scroll to position [2301, 0]
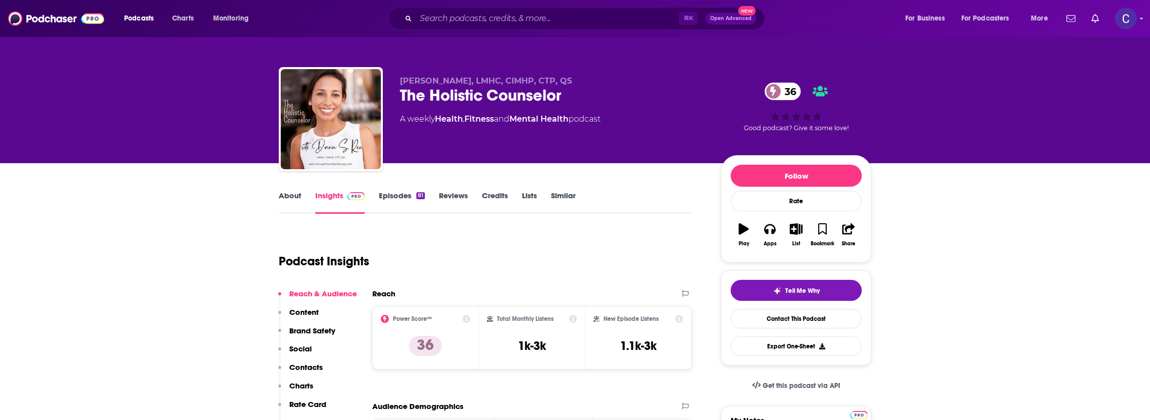
click at [292, 196] on link "About" at bounding box center [290, 202] width 23 height 23
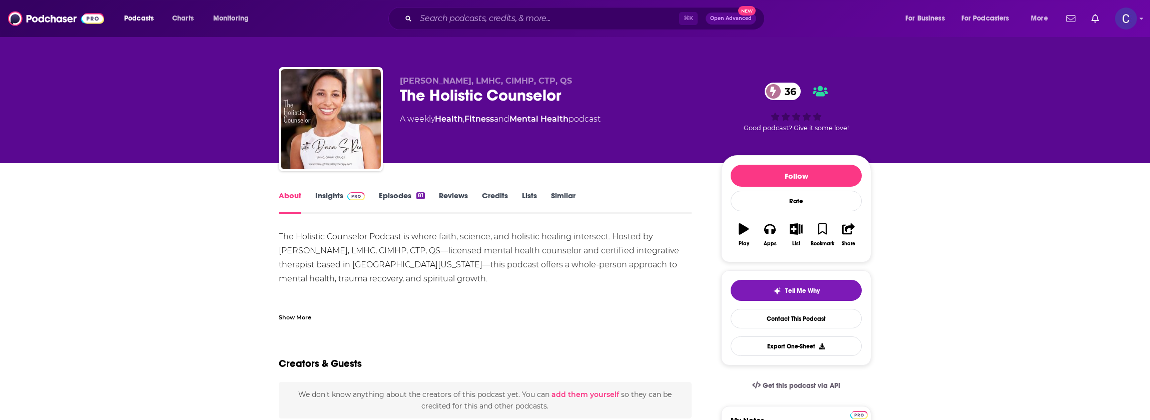
click at [294, 315] on div "Show More" at bounding box center [295, 317] width 33 height 10
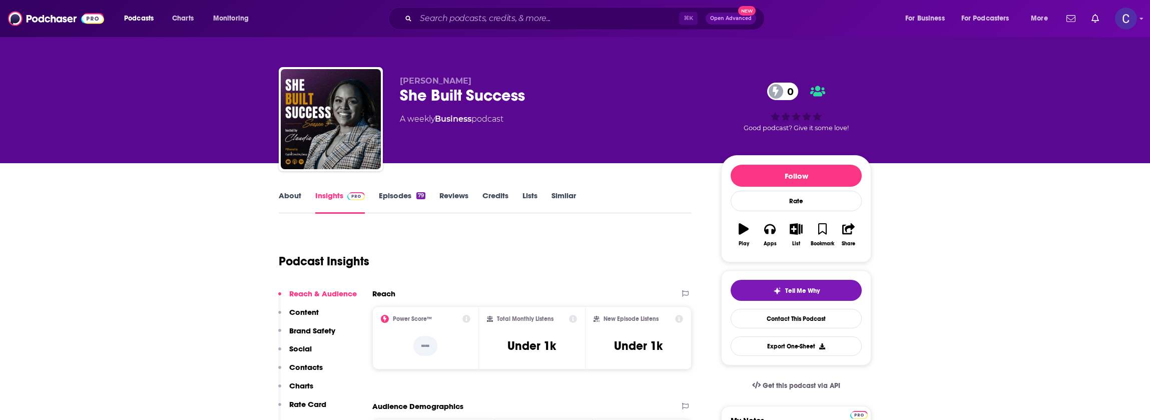
click at [298, 193] on link "About" at bounding box center [290, 202] width 23 height 23
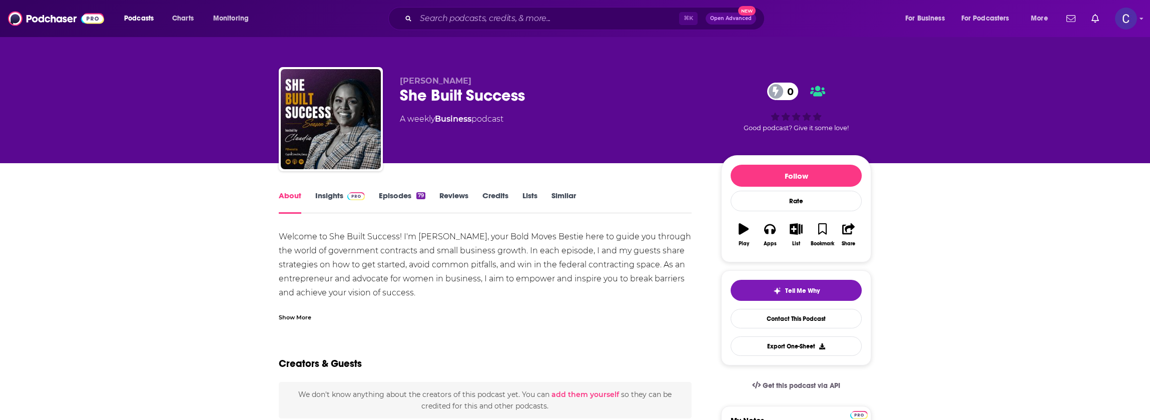
click at [386, 198] on link "Episodes 79" at bounding box center [402, 202] width 47 height 23
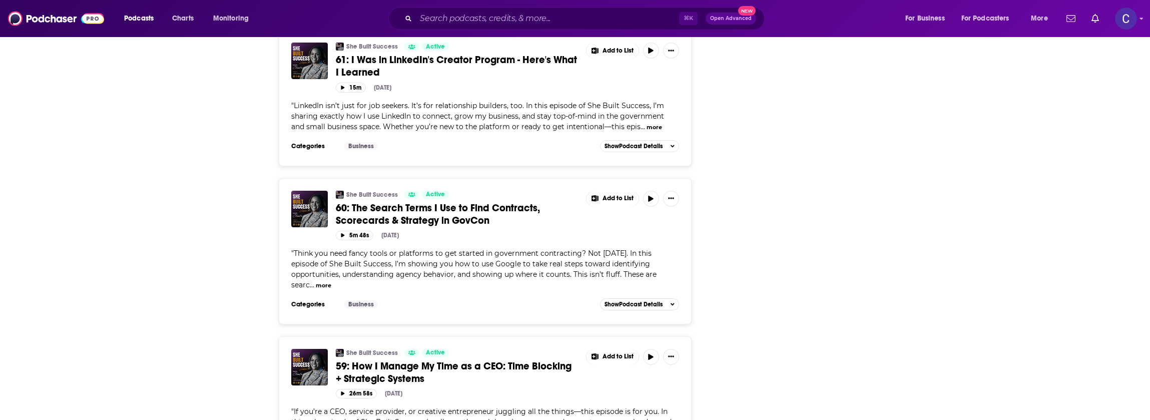
scroll to position [2524, 0]
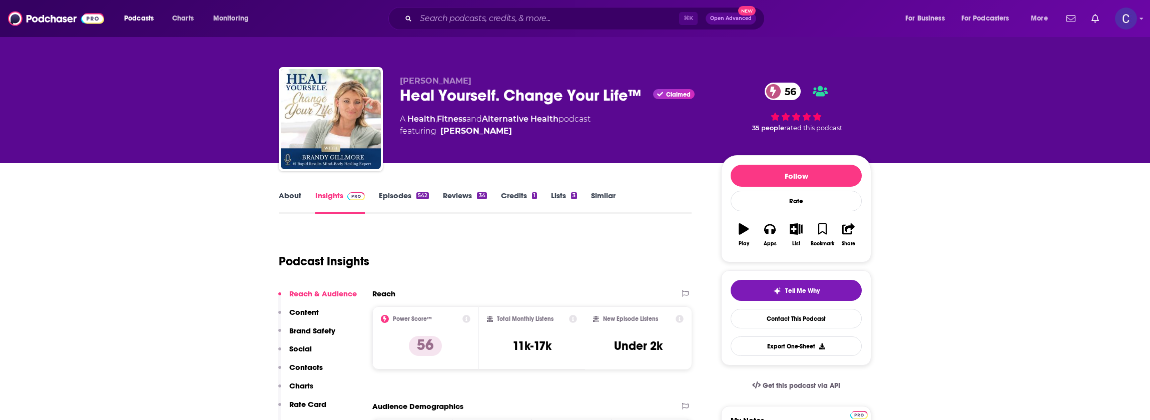
click at [282, 199] on link "About" at bounding box center [290, 202] width 23 height 23
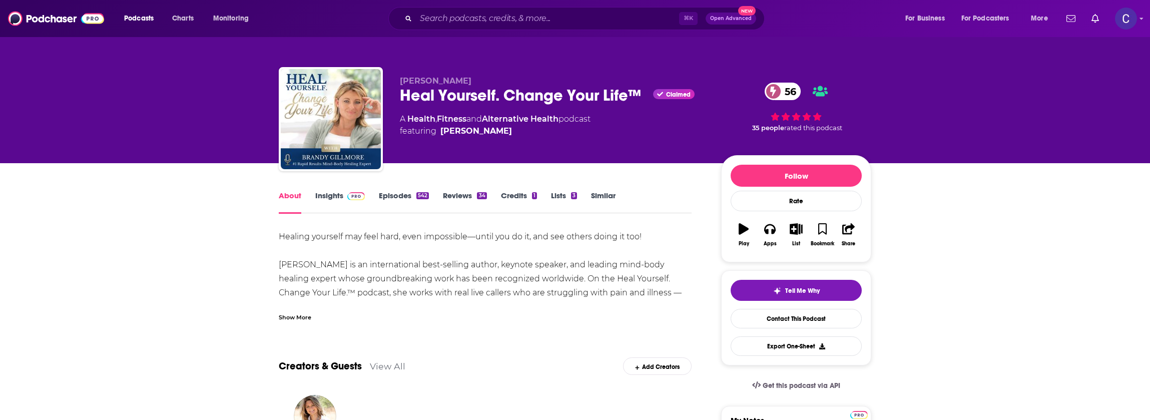
click at [311, 318] on div "Show More" at bounding box center [295, 317] width 33 height 10
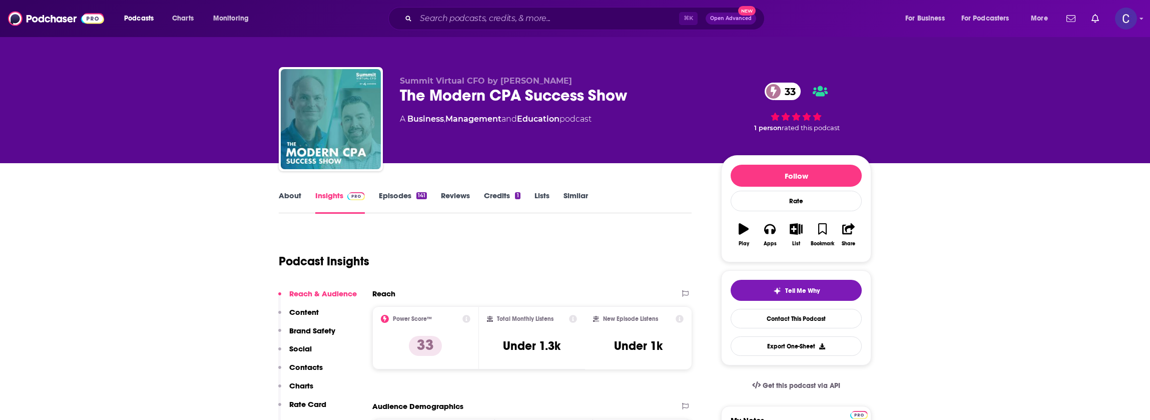
click at [295, 196] on link "About" at bounding box center [290, 202] width 23 height 23
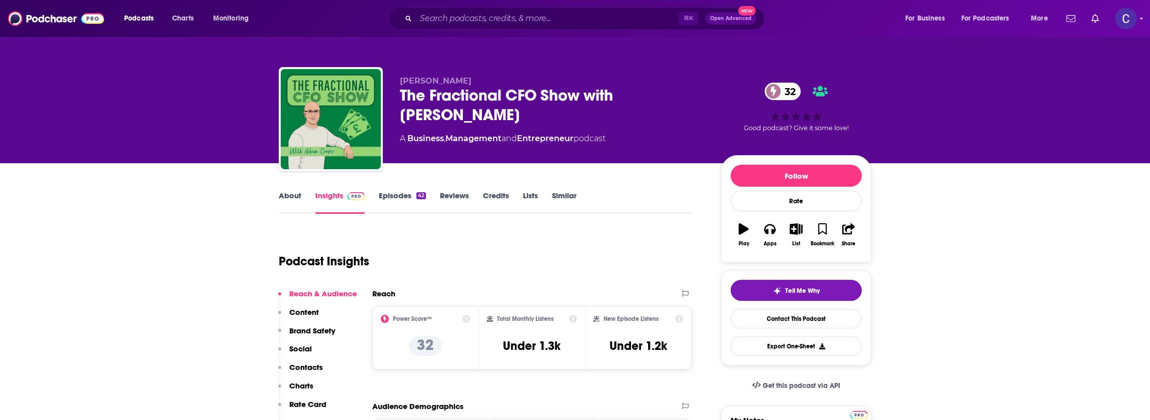
click at [294, 197] on link "About" at bounding box center [290, 202] width 23 height 23
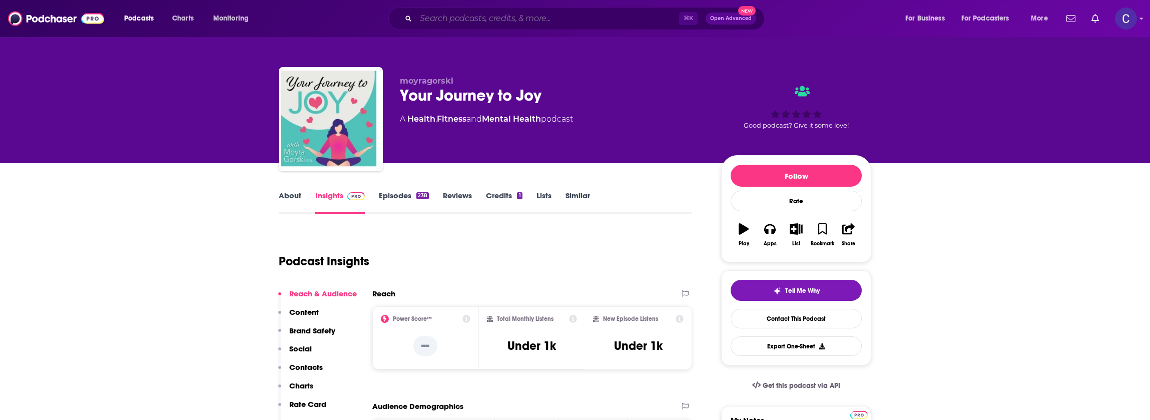
click at [527, 21] on input "Search podcasts, credits, & more..." at bounding box center [547, 19] width 263 height 16
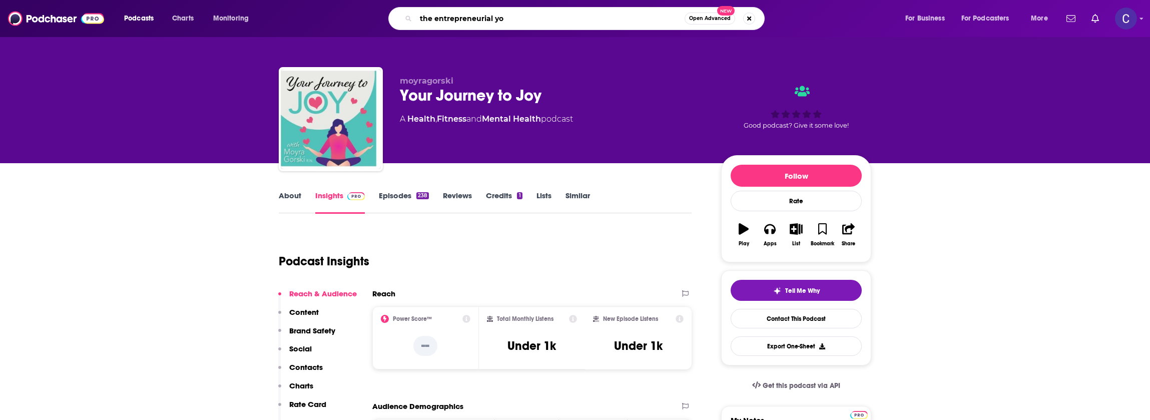
type input "the entrepreneurial you"
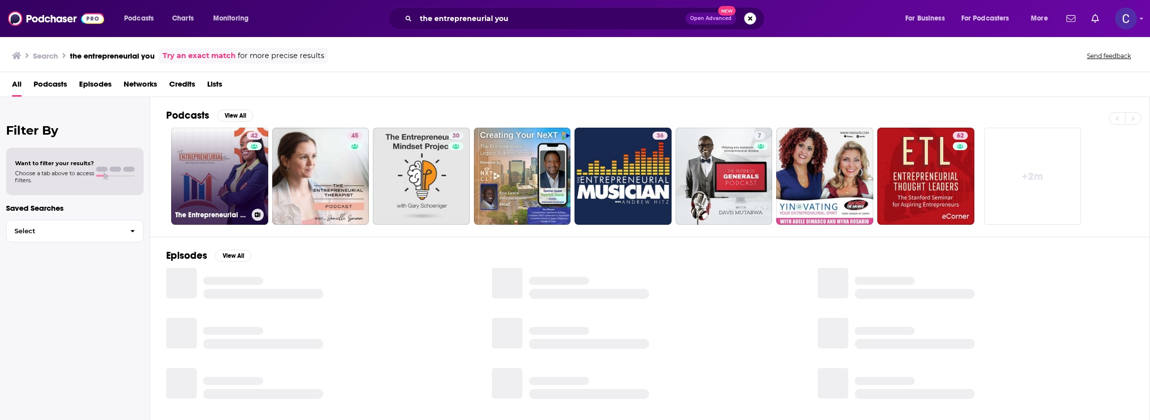
click at [213, 202] on link "42 The Entrepreneurial You" at bounding box center [219, 176] width 97 height 97
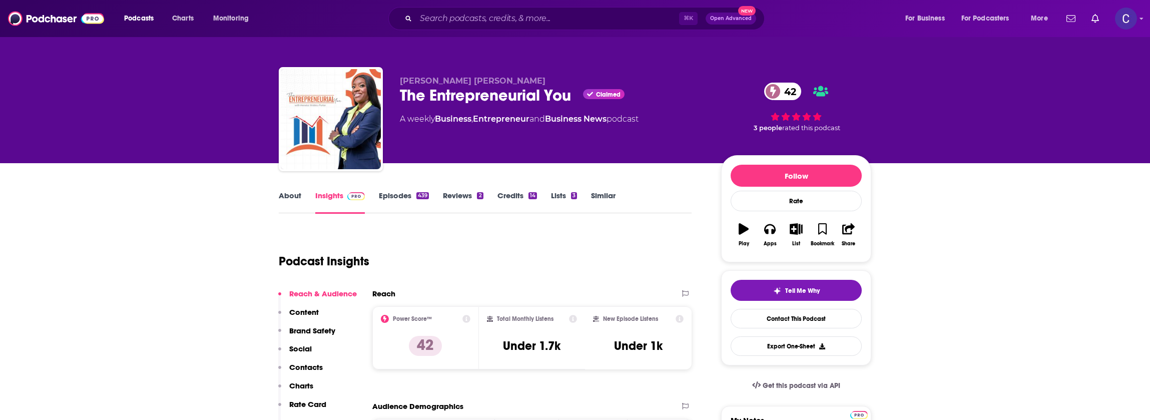
click at [293, 201] on link "About" at bounding box center [290, 202] width 23 height 23
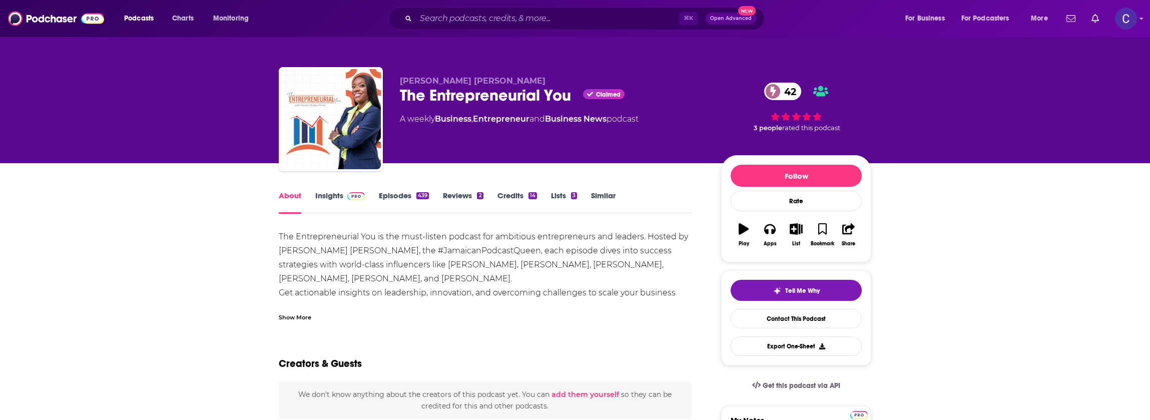
click at [319, 199] on link "Insights" at bounding box center [340, 202] width 50 height 23
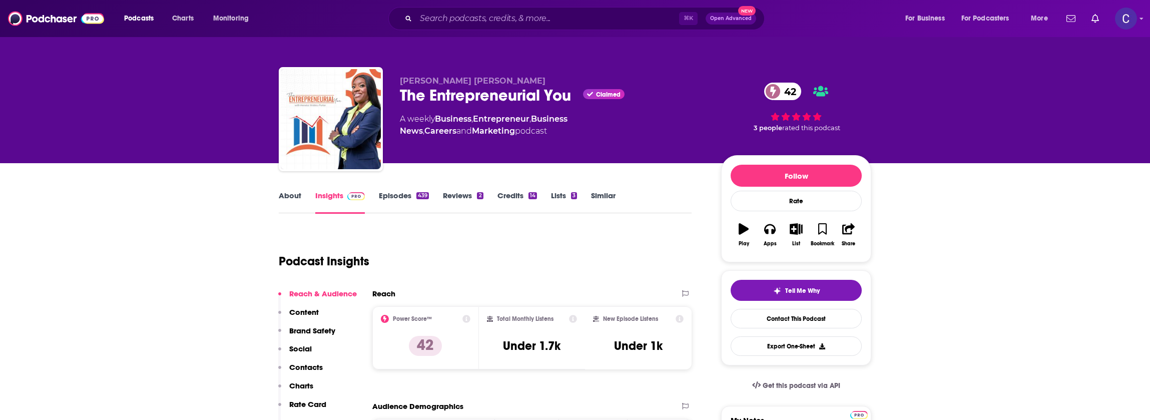
click at [394, 201] on link "Episodes 439" at bounding box center [404, 202] width 50 height 23
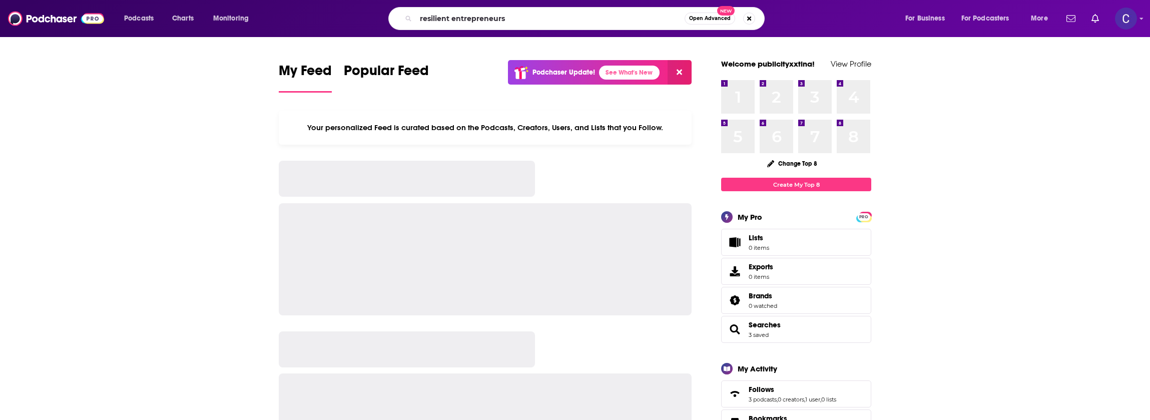
type input "resilient entrepreneurs"
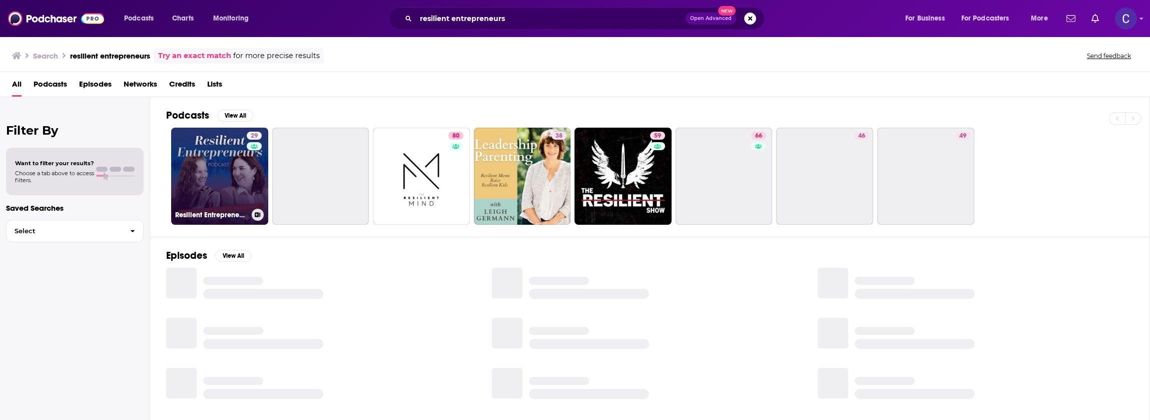
click at [193, 184] on link "29 Resilient Entrepreneurs" at bounding box center [219, 176] width 97 height 97
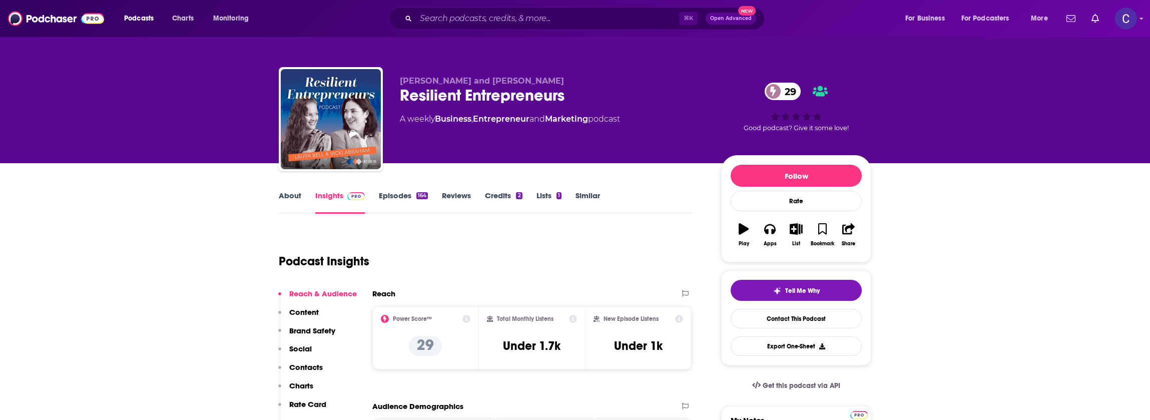
click at [299, 198] on link "About" at bounding box center [290, 202] width 23 height 23
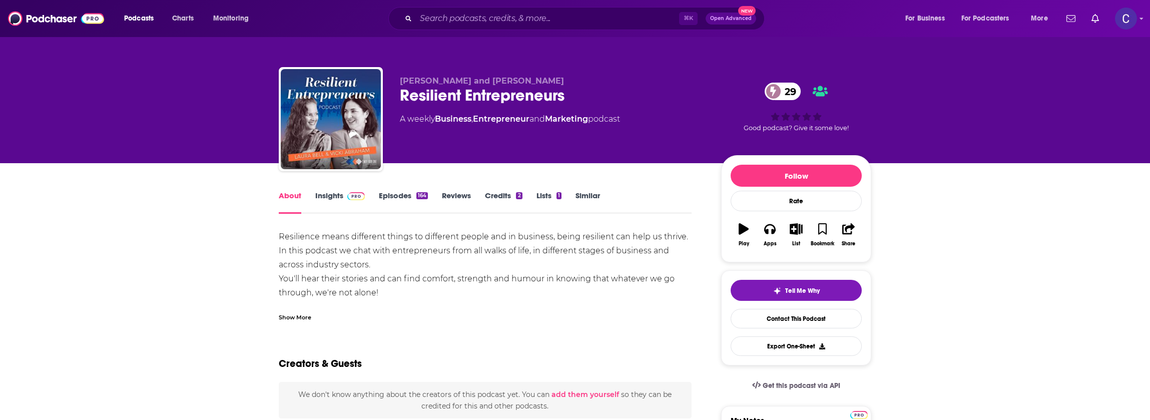
click at [336, 197] on link "Insights" at bounding box center [340, 202] width 50 height 23
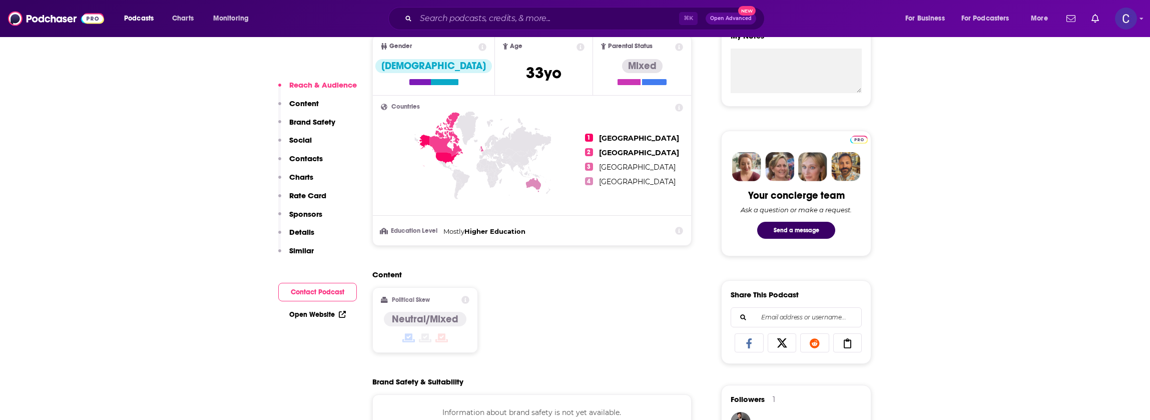
scroll to position [382, 0]
